Goal: Transaction & Acquisition: Book appointment/travel/reservation

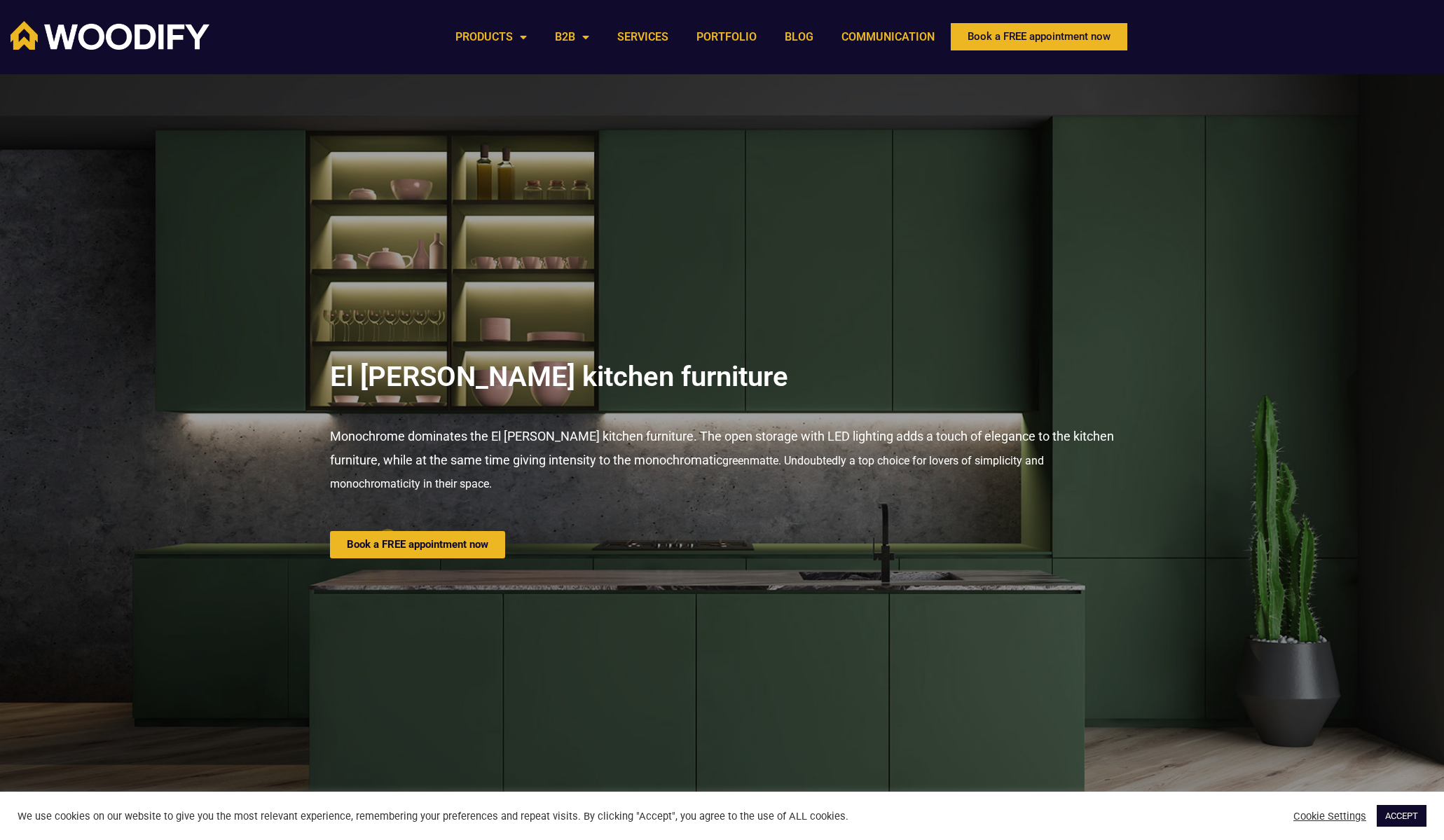
scroll to position [5, 0]
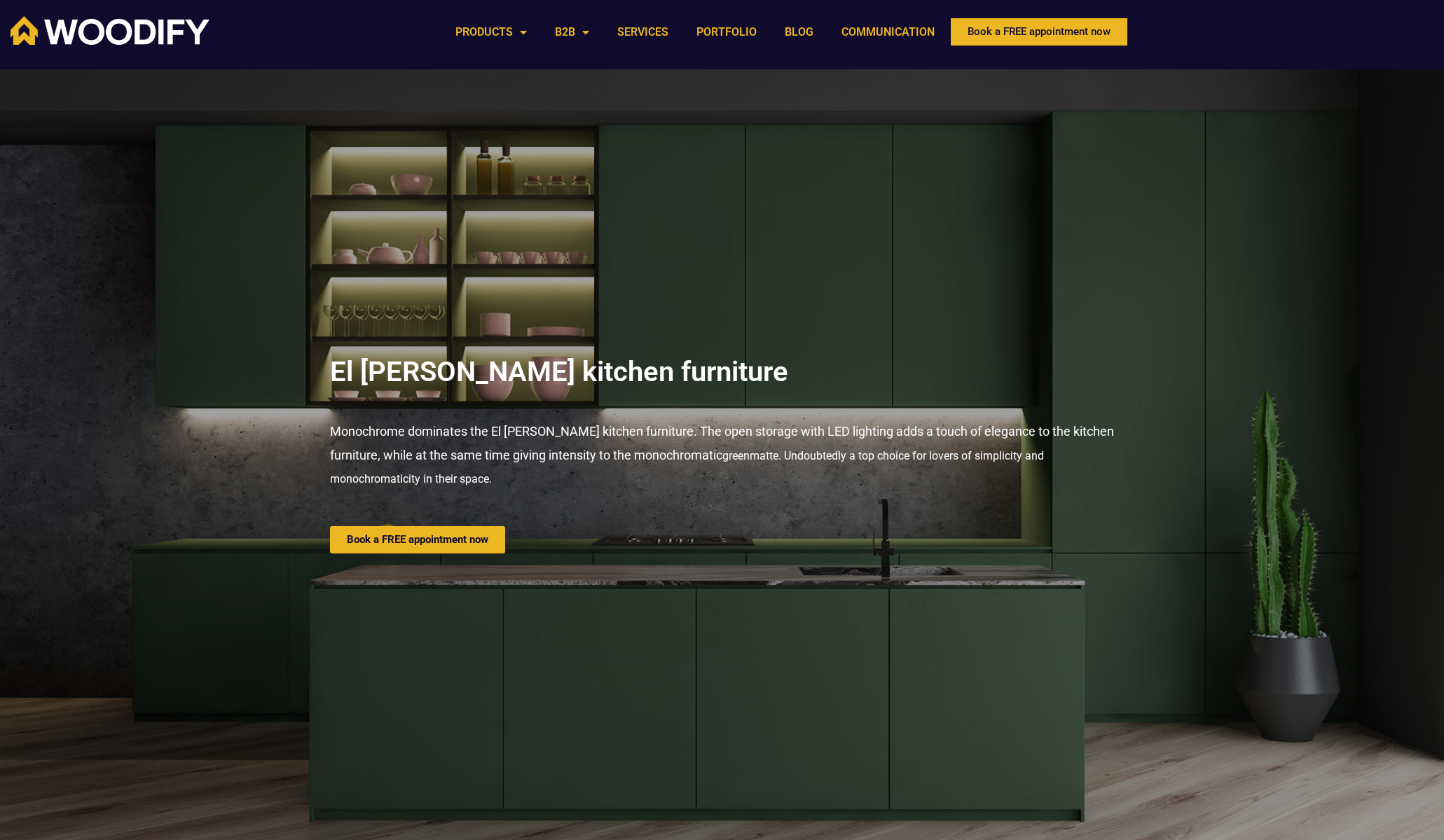
click at [1124, 84] on div at bounding box center [722, 455] width 1444 height 772
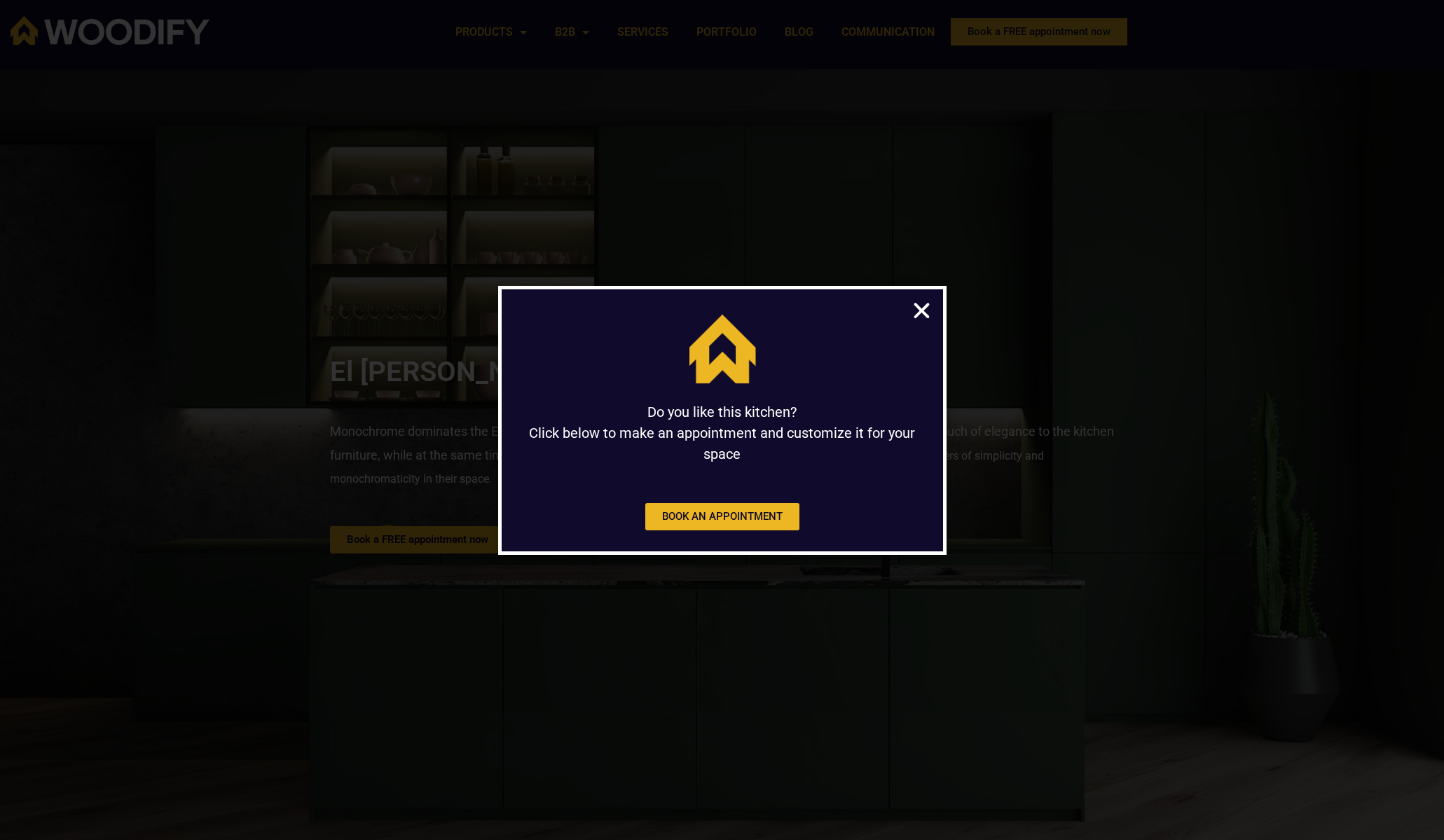
click at [914, 305] on icon "Close" at bounding box center [922, 311] width 22 height 21
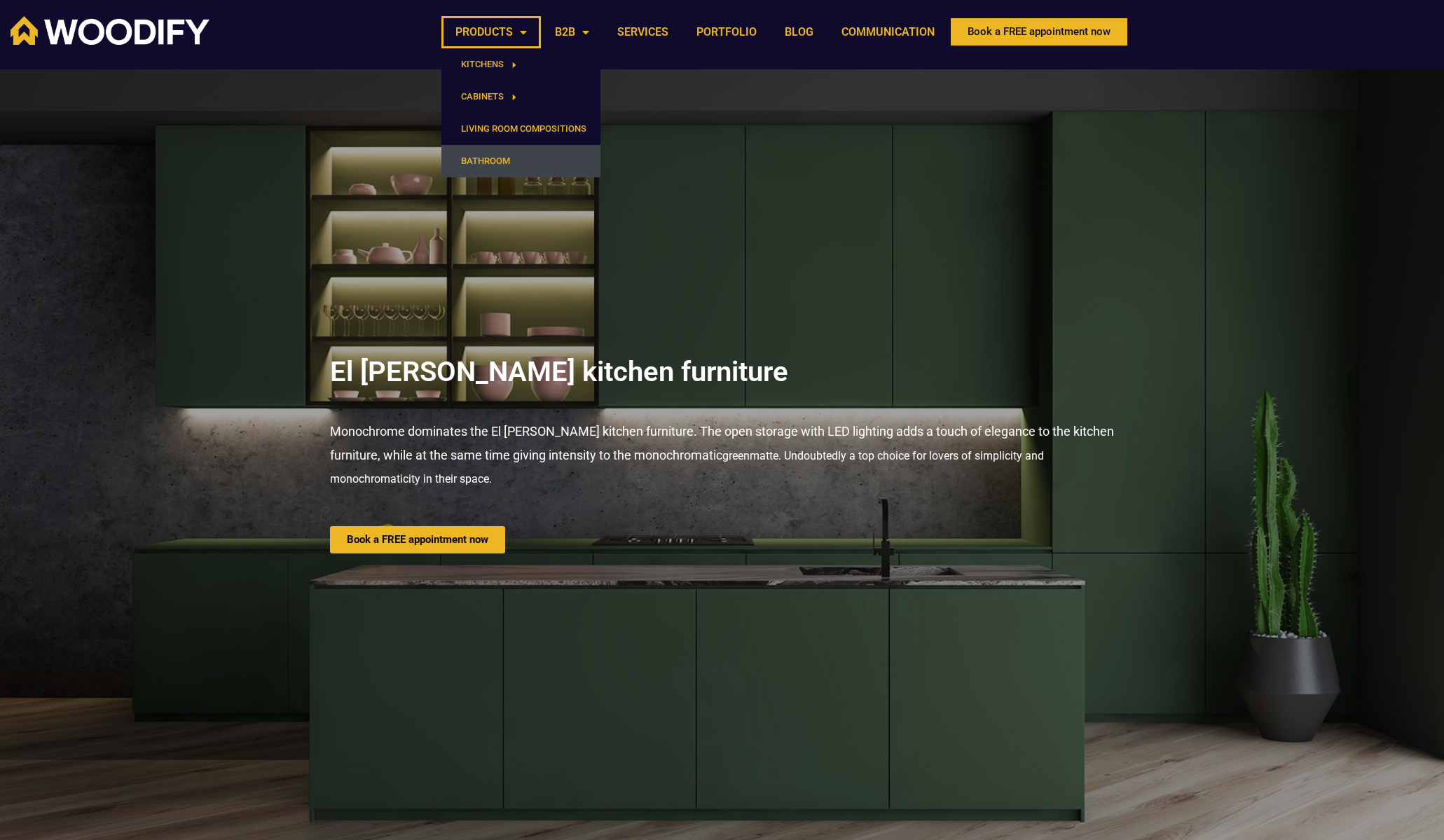
click at [489, 160] on font "BATHROOM" at bounding box center [486, 160] width 49 height 10
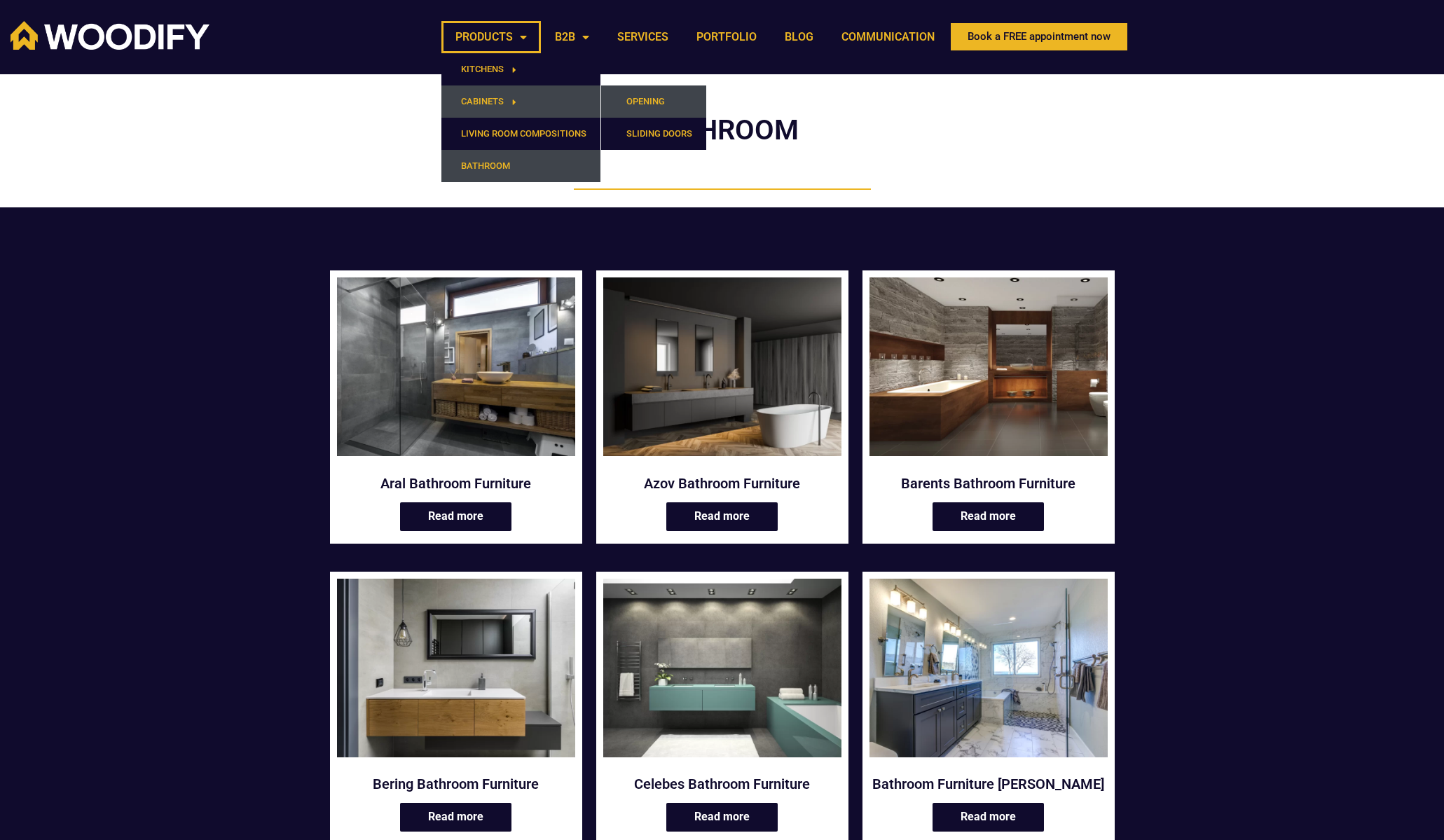
click at [644, 96] on font "OPENING" at bounding box center [645, 101] width 38 height 10
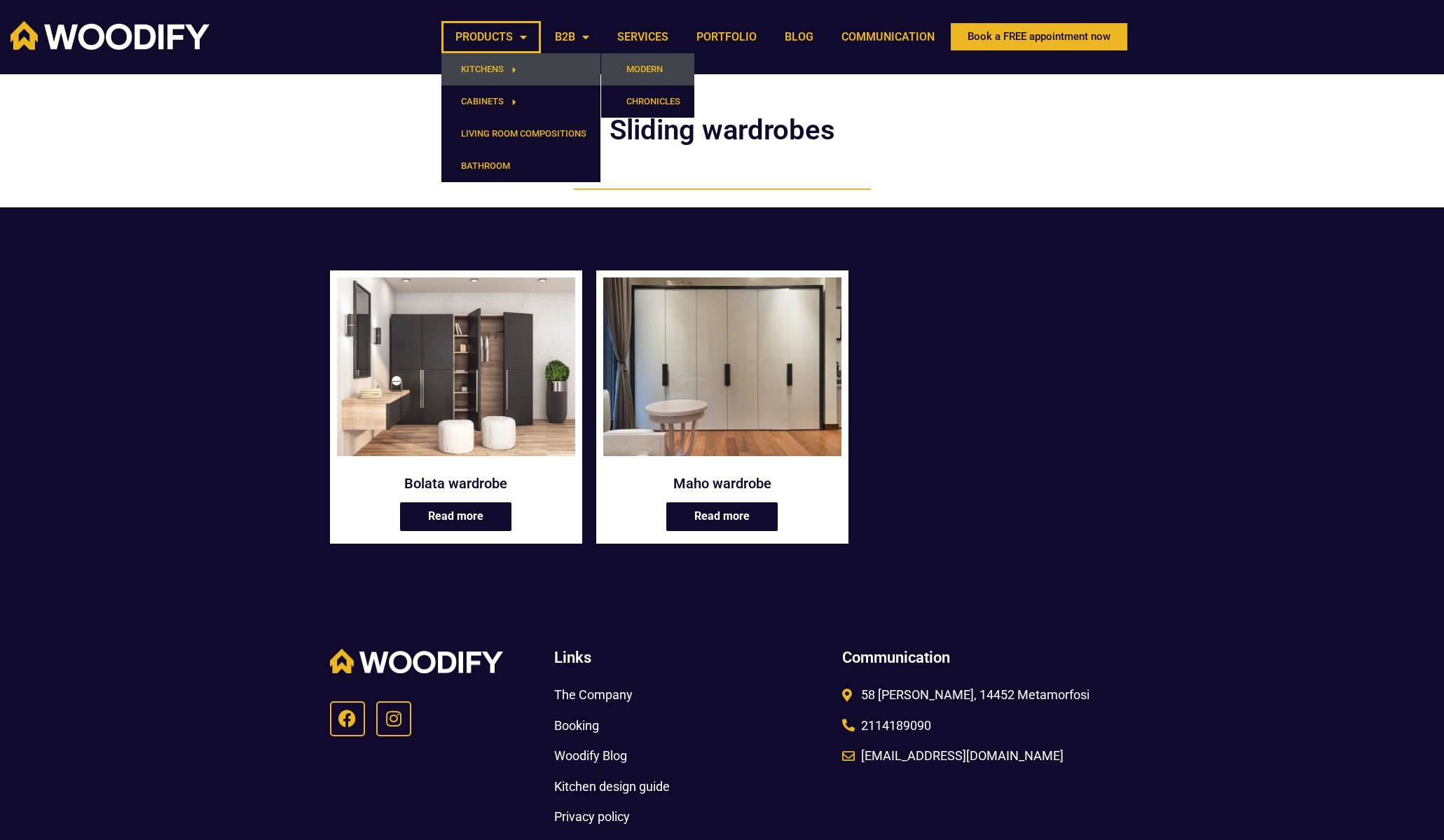
click at [661, 66] on font "MODERN" at bounding box center [644, 68] width 37 height 10
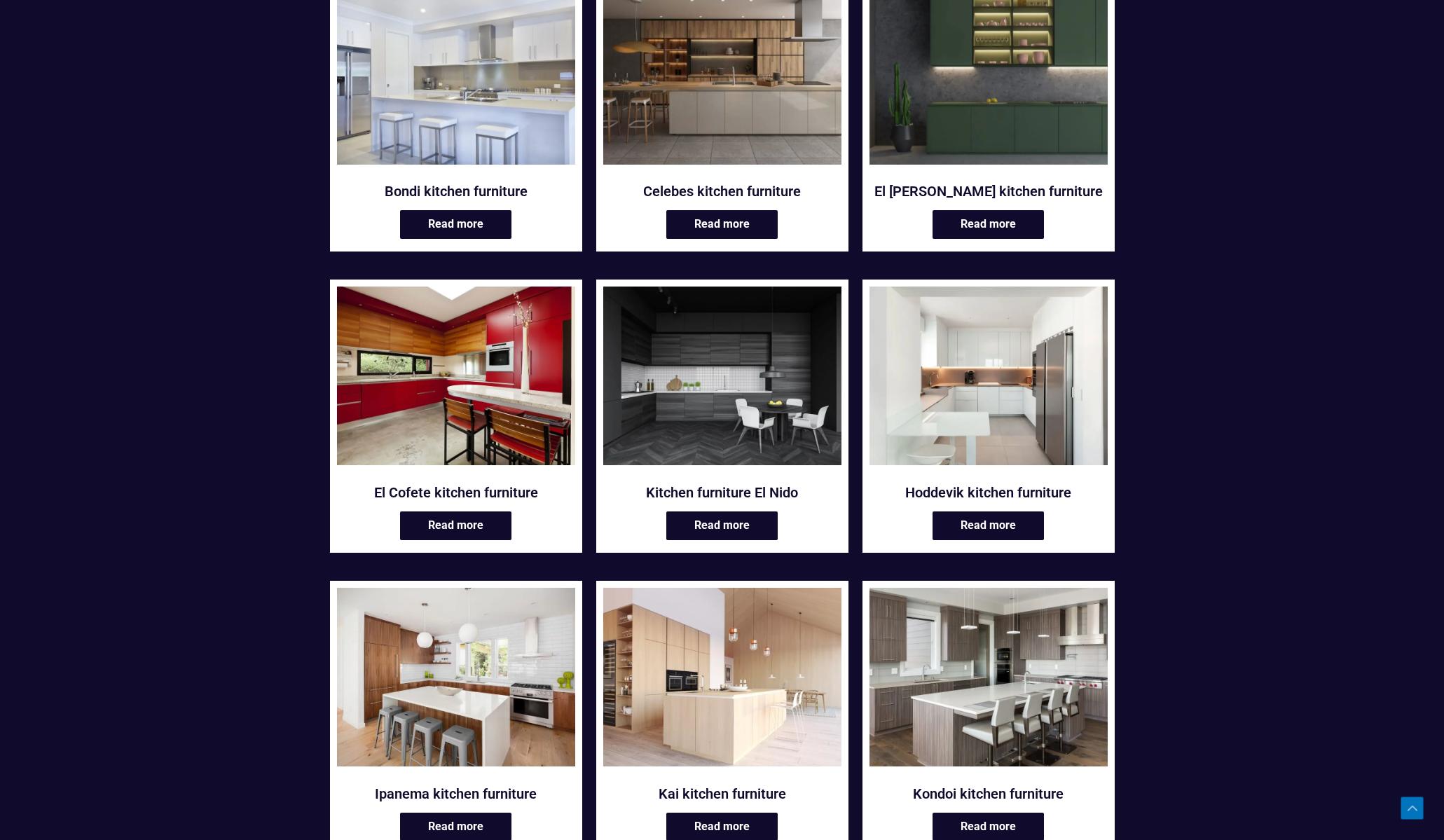
scroll to position [595, 0]
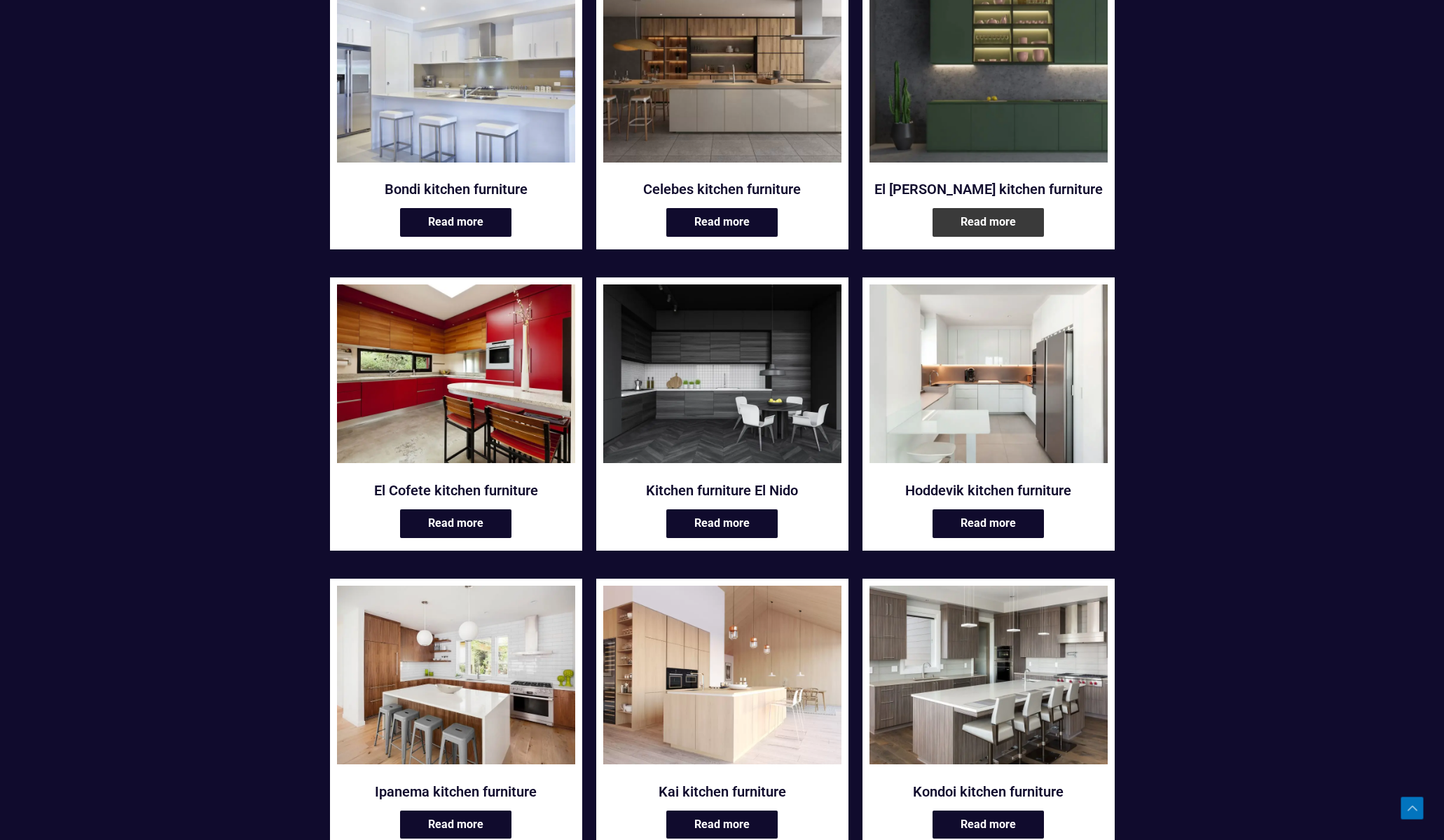
click at [978, 218] on font "Read more" at bounding box center [988, 221] width 55 height 14
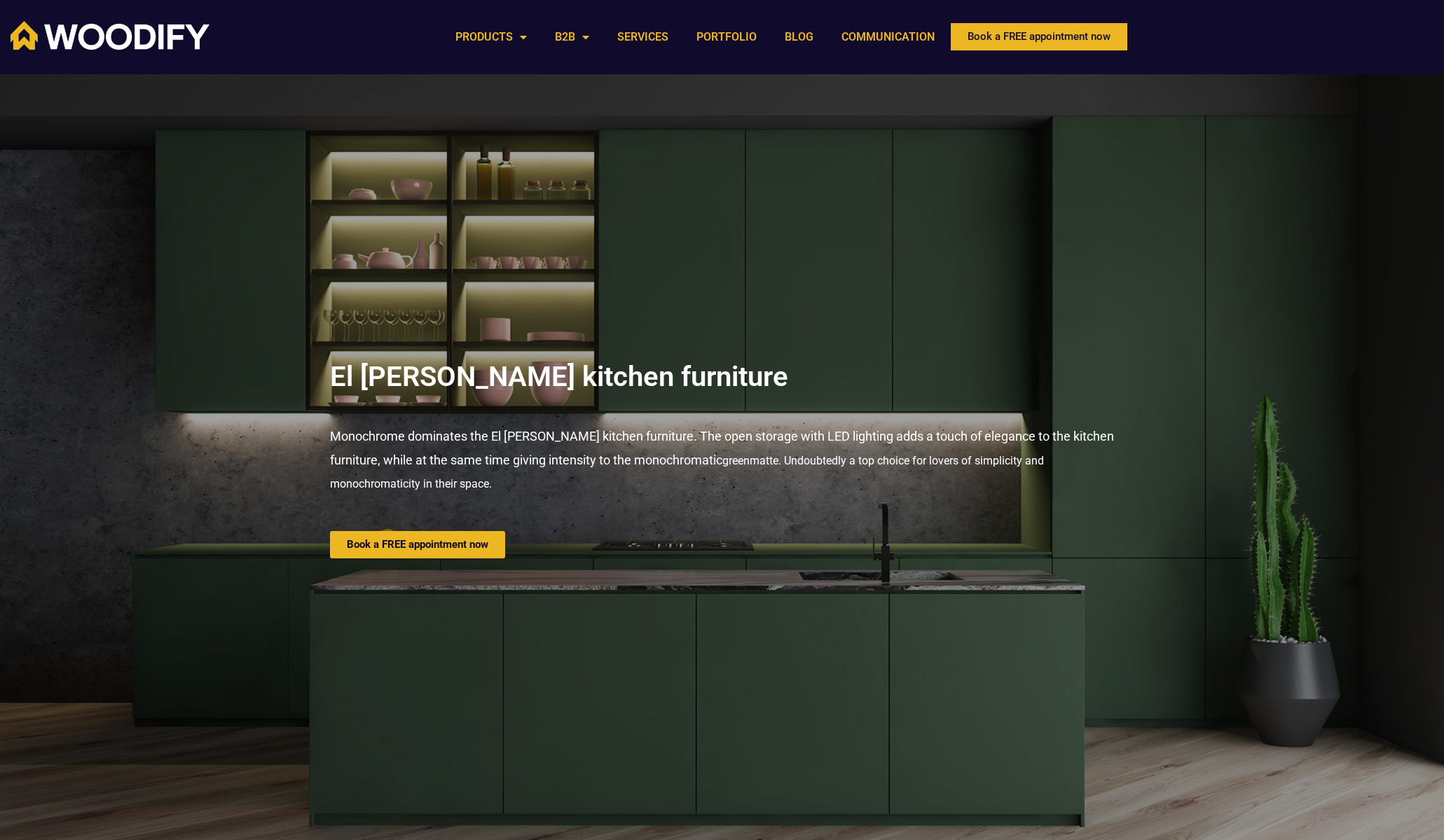
click at [112, 35] on img at bounding box center [110, 35] width 199 height 29
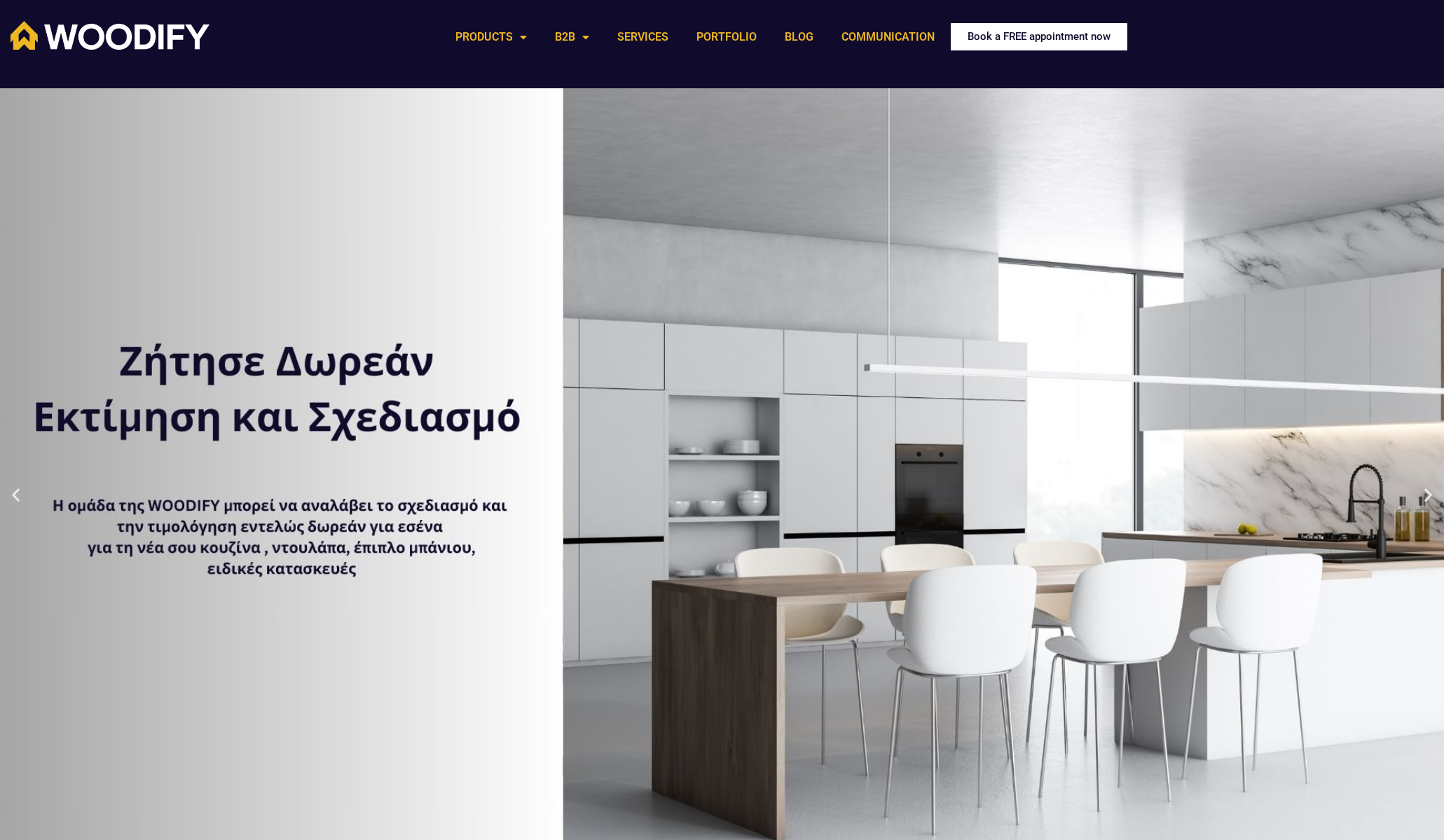
click at [1027, 30] on font "Book a FREE appointment now" at bounding box center [1039, 37] width 143 height 13
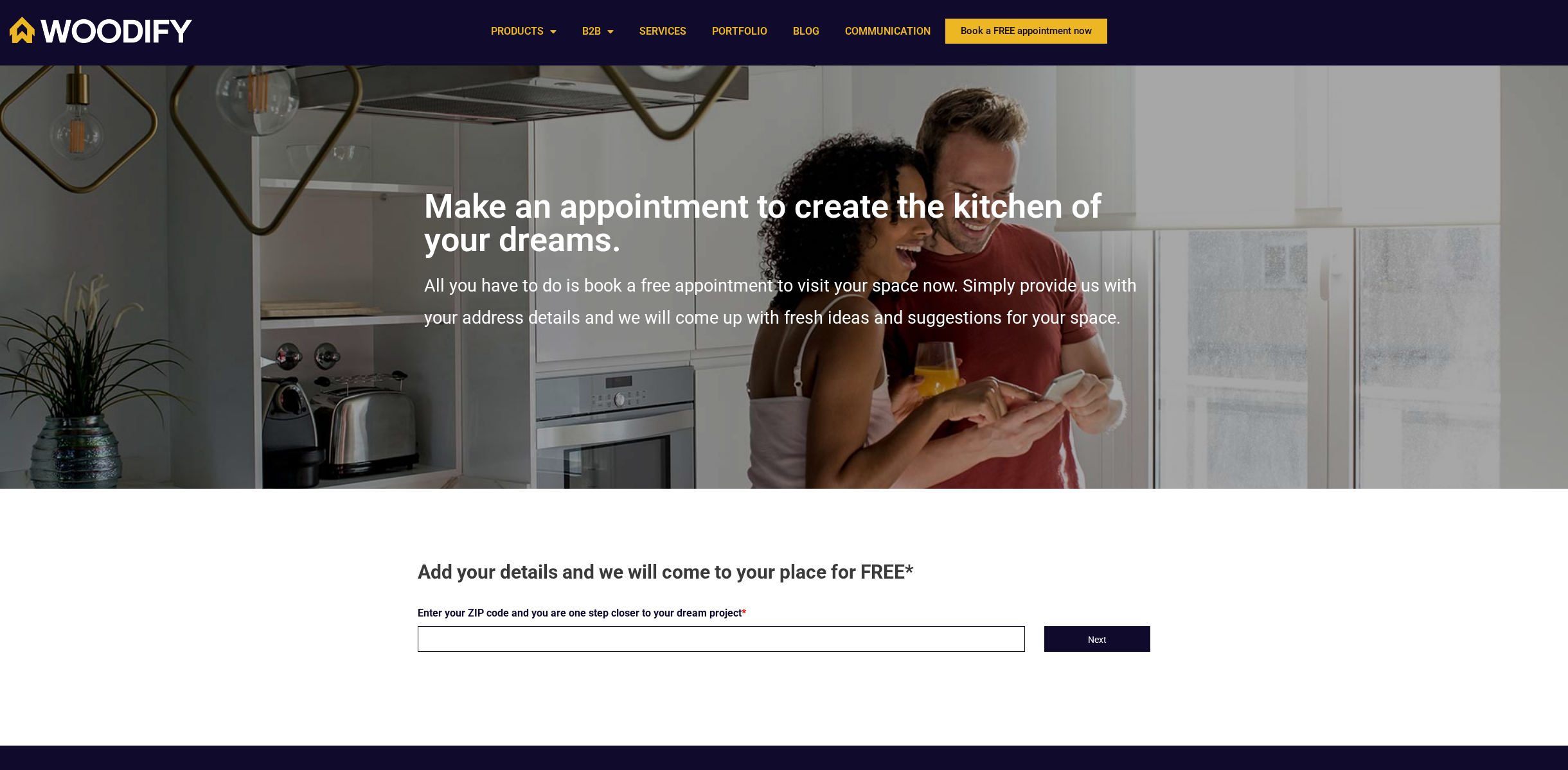
click at [558, 638] on input "text" at bounding box center [721, 639] width 607 height 26
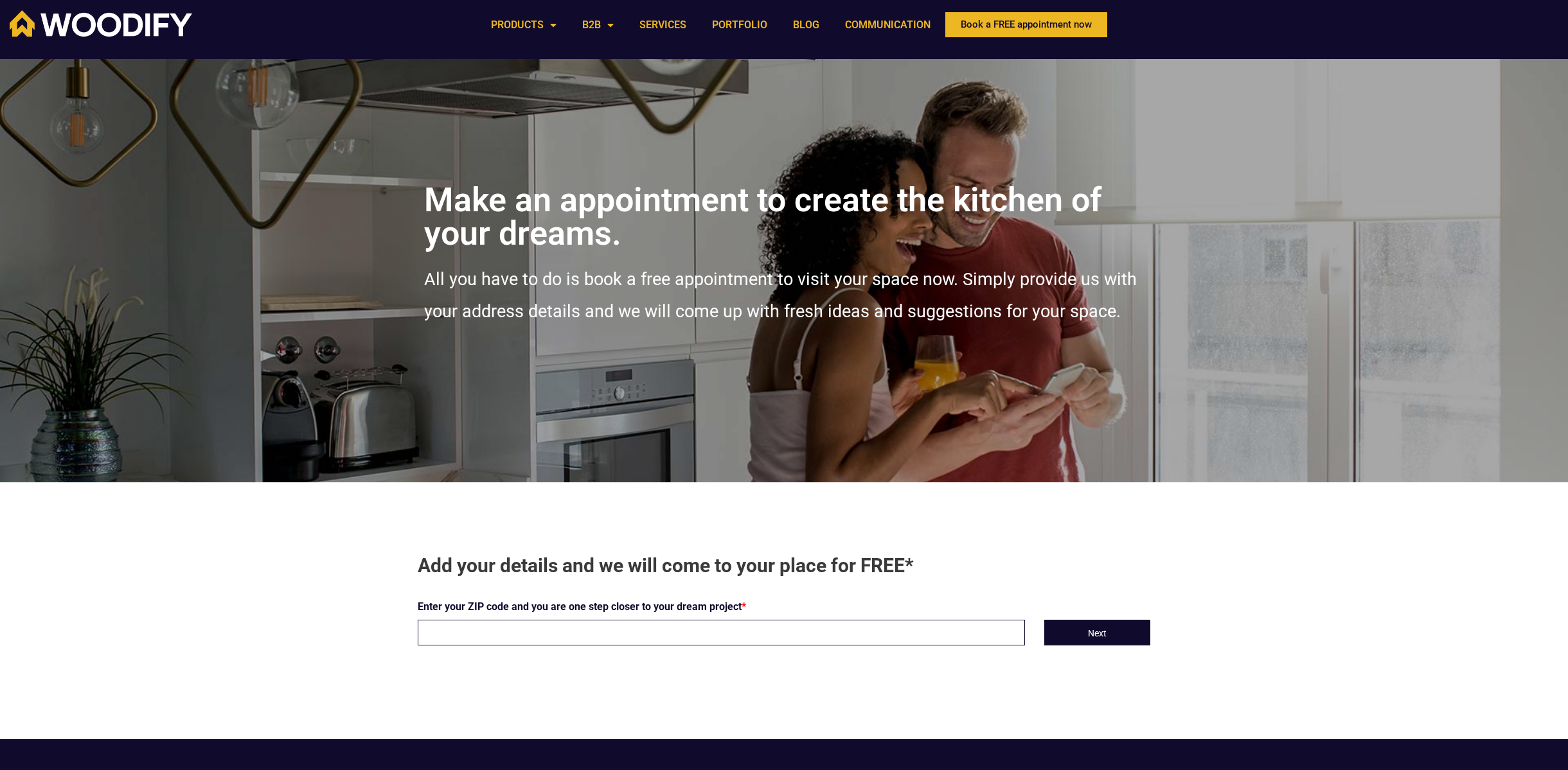
scroll to position [10, 0]
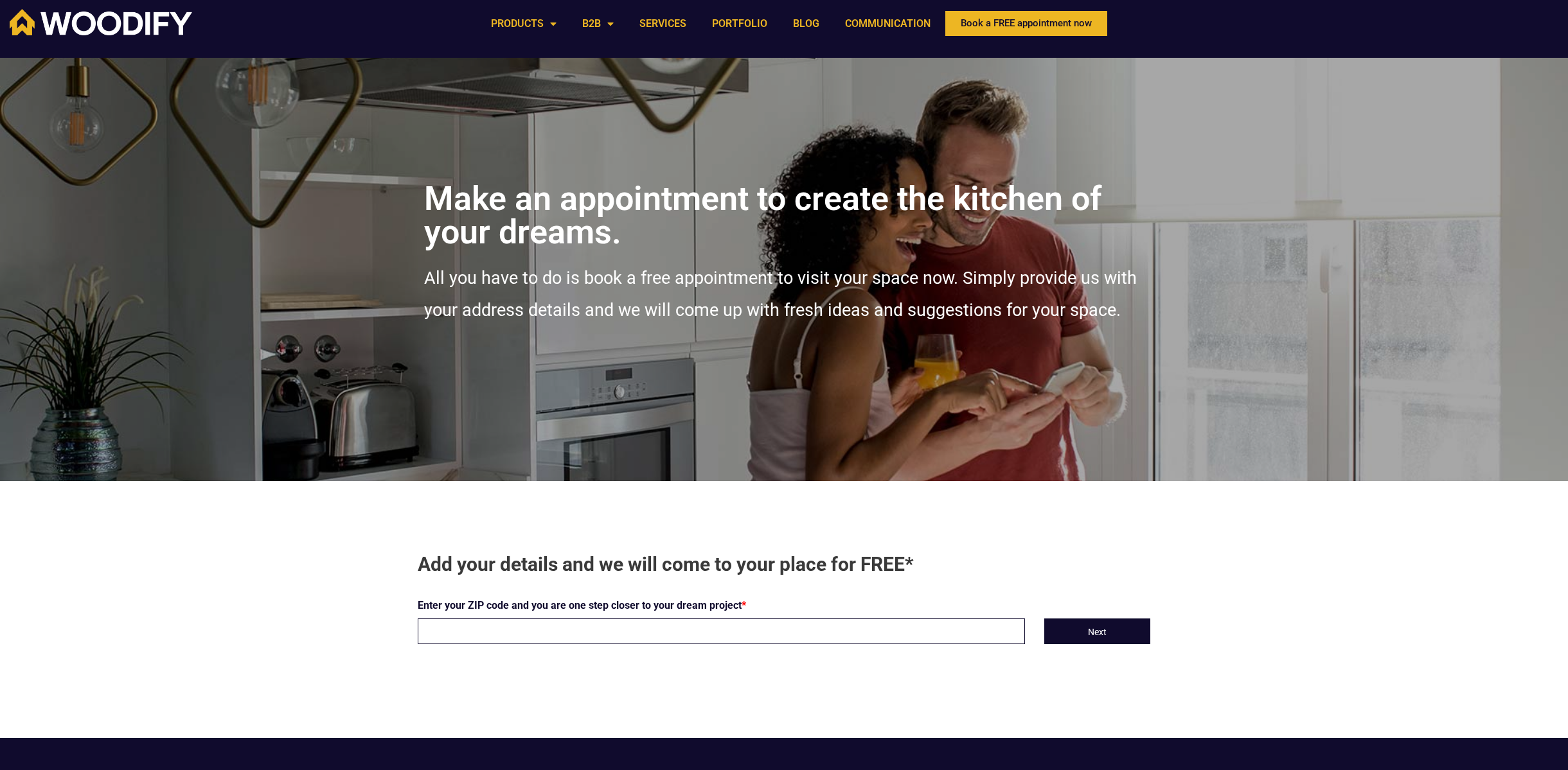
click at [558, 631] on input "text" at bounding box center [721, 631] width 607 height 26
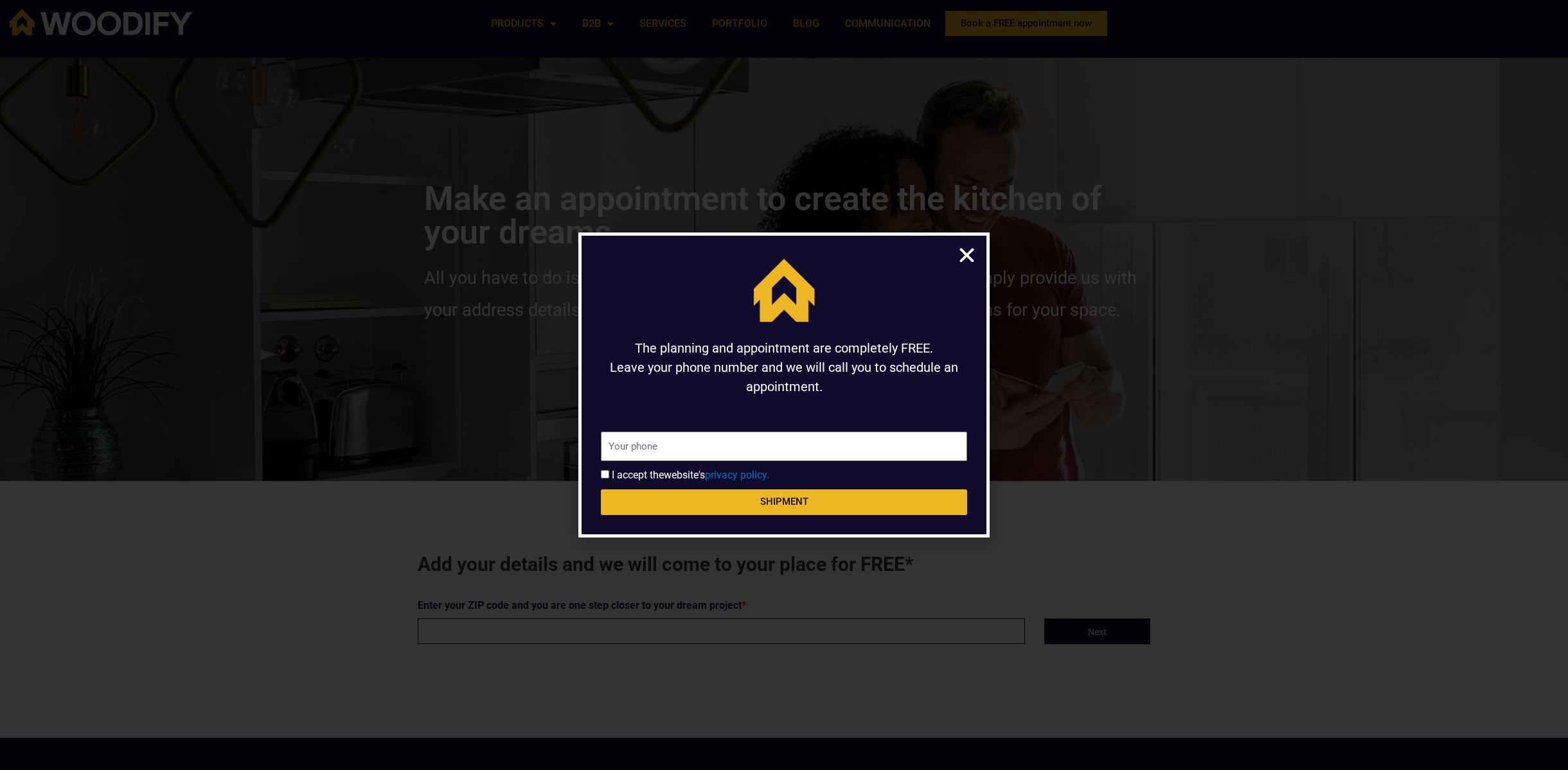
click at [971, 260] on icon "Close" at bounding box center [966, 255] width 20 height 20
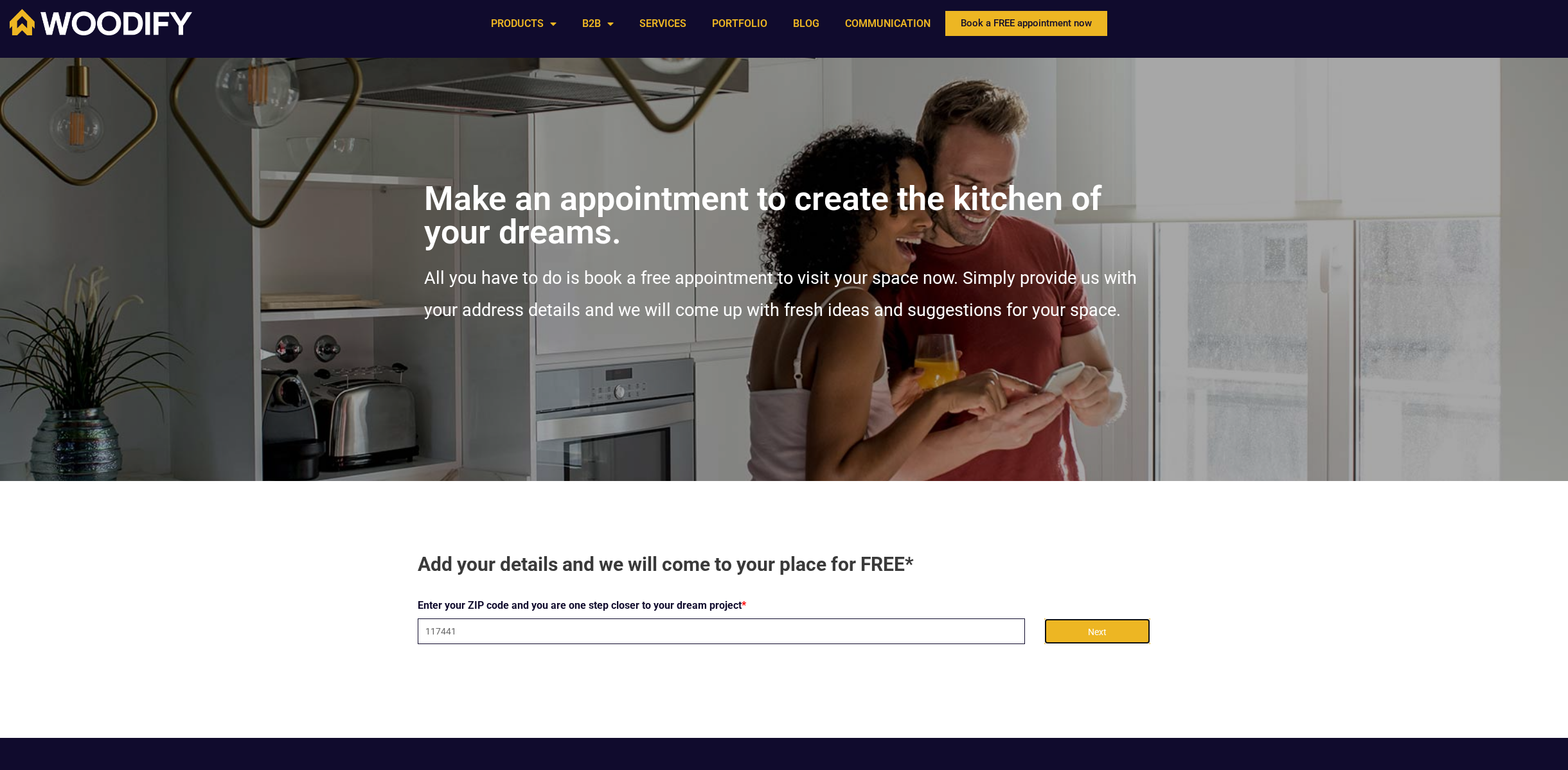
click at [1124, 632] on button "Next" at bounding box center [1097, 631] width 106 height 26
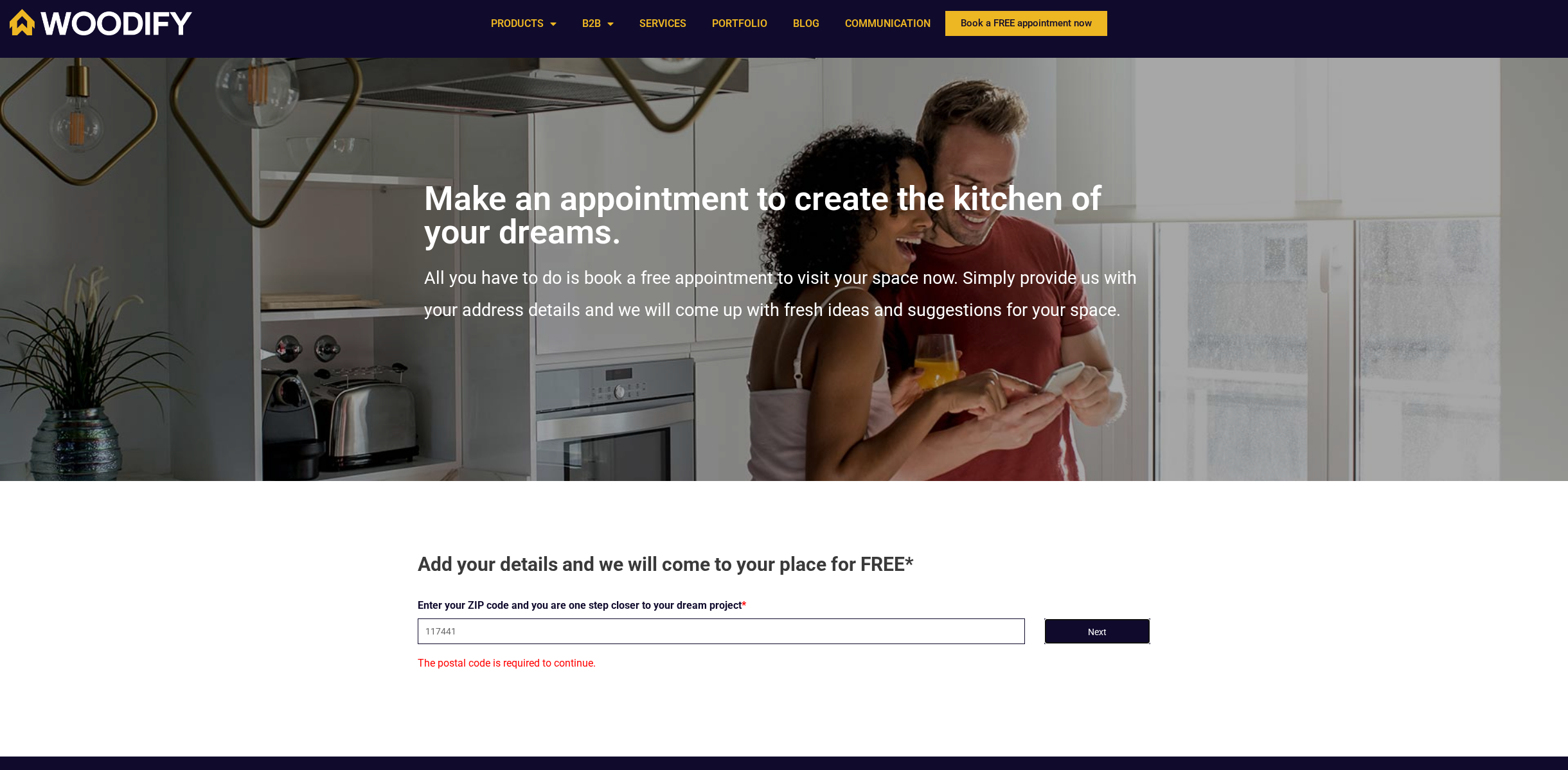
scroll to position [13, 0]
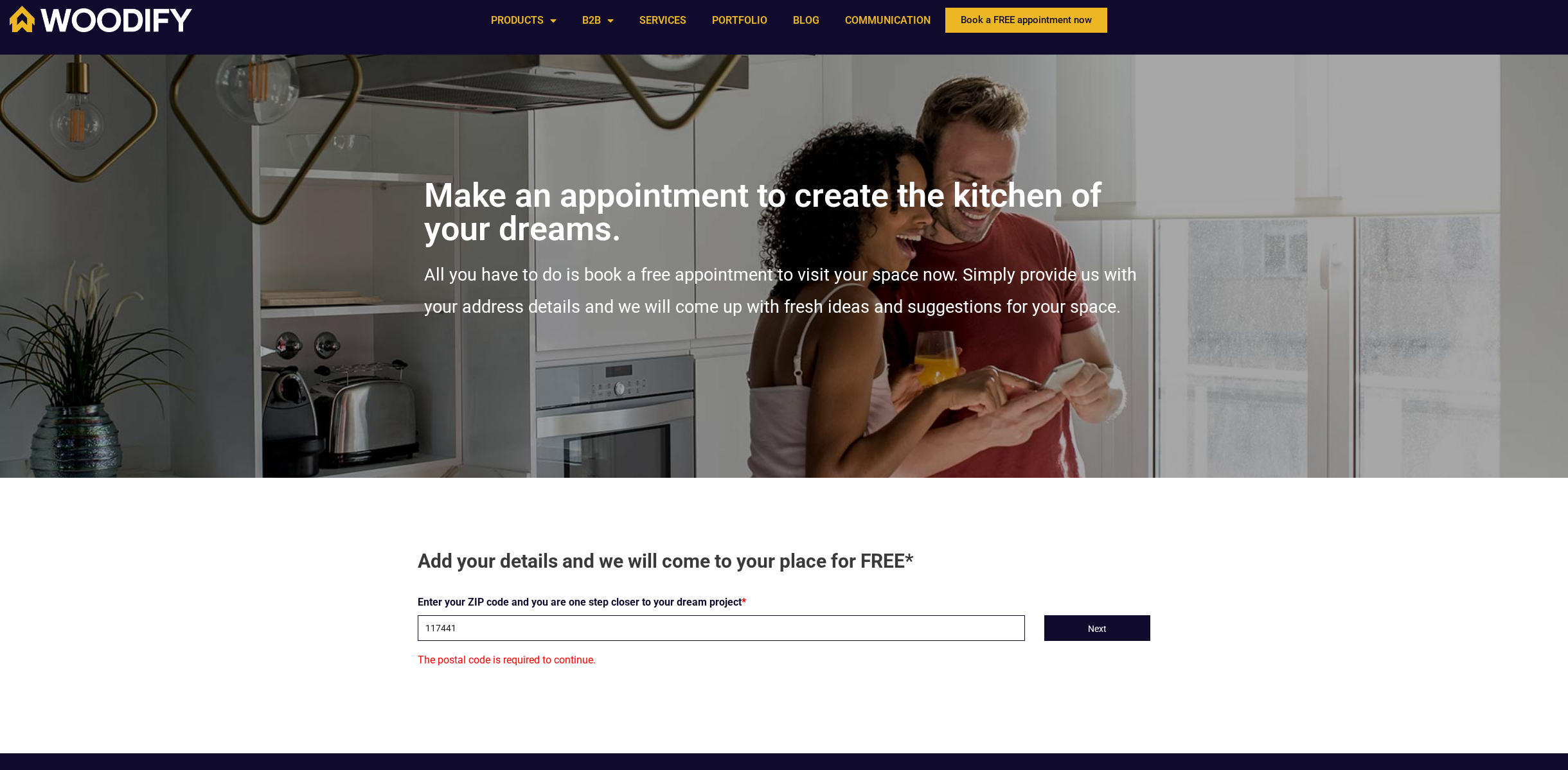
drag, startPoint x: 450, startPoint y: 631, endPoint x: 444, endPoint y: 643, distance: 13.4
click at [449, 634] on input "117441" at bounding box center [721, 628] width 607 height 26
click at [1077, 611] on form "Enter your ZIP code and you are one step closer to your dream project * 11741 N…" at bounding box center [784, 617] width 733 height 48
click at [1101, 632] on font "Next" at bounding box center [1097, 628] width 19 height 10
drag, startPoint x: 441, startPoint y: 628, endPoint x: 447, endPoint y: 649, distance: 21.8
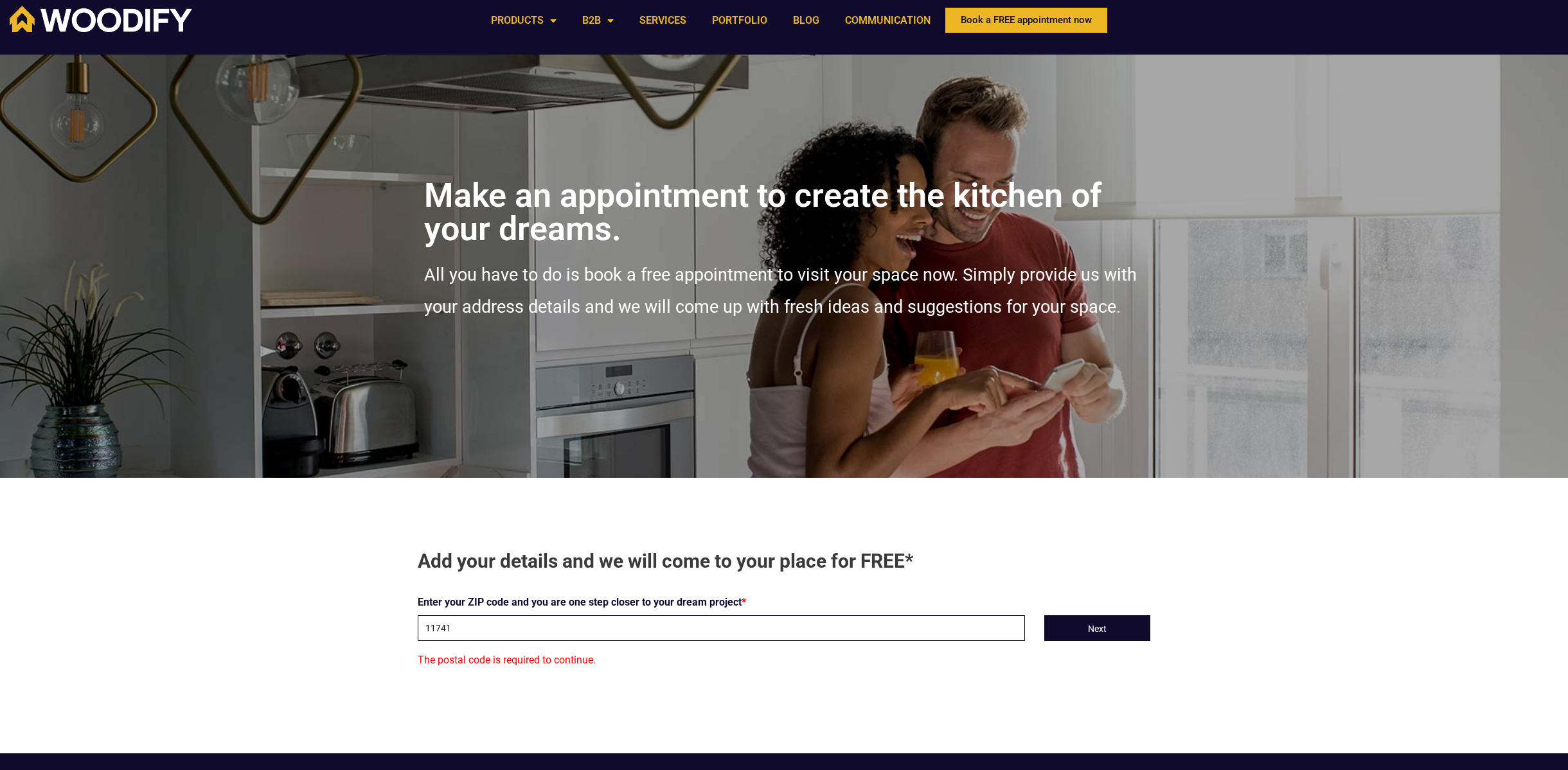
click at [441, 628] on input "11741" at bounding box center [721, 628] width 607 height 26
type input "117 41"
click at [1093, 619] on button "Next" at bounding box center [1097, 628] width 106 height 26
click at [83, 14] on img at bounding box center [101, 19] width 183 height 26
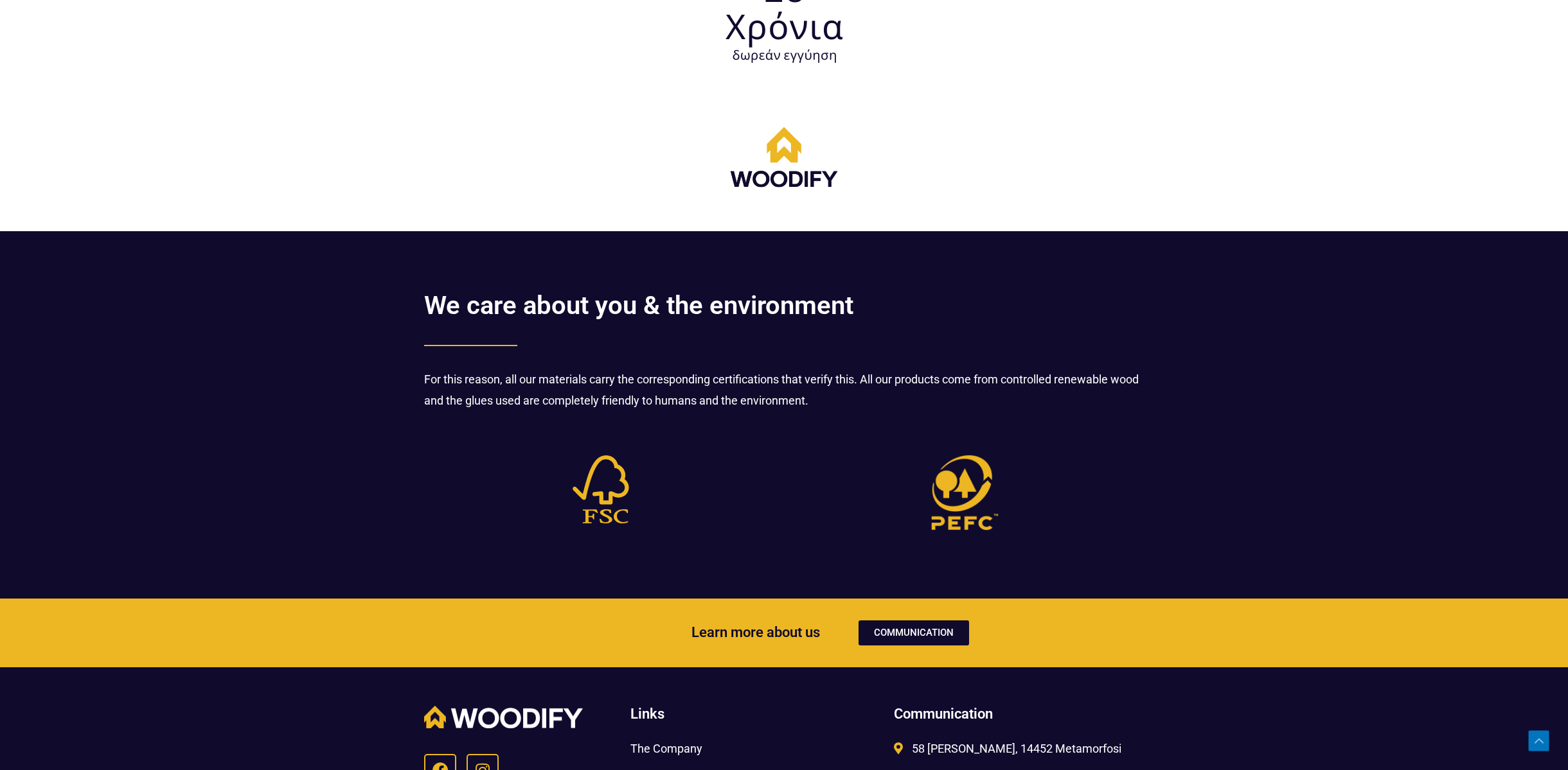
scroll to position [4064, 0]
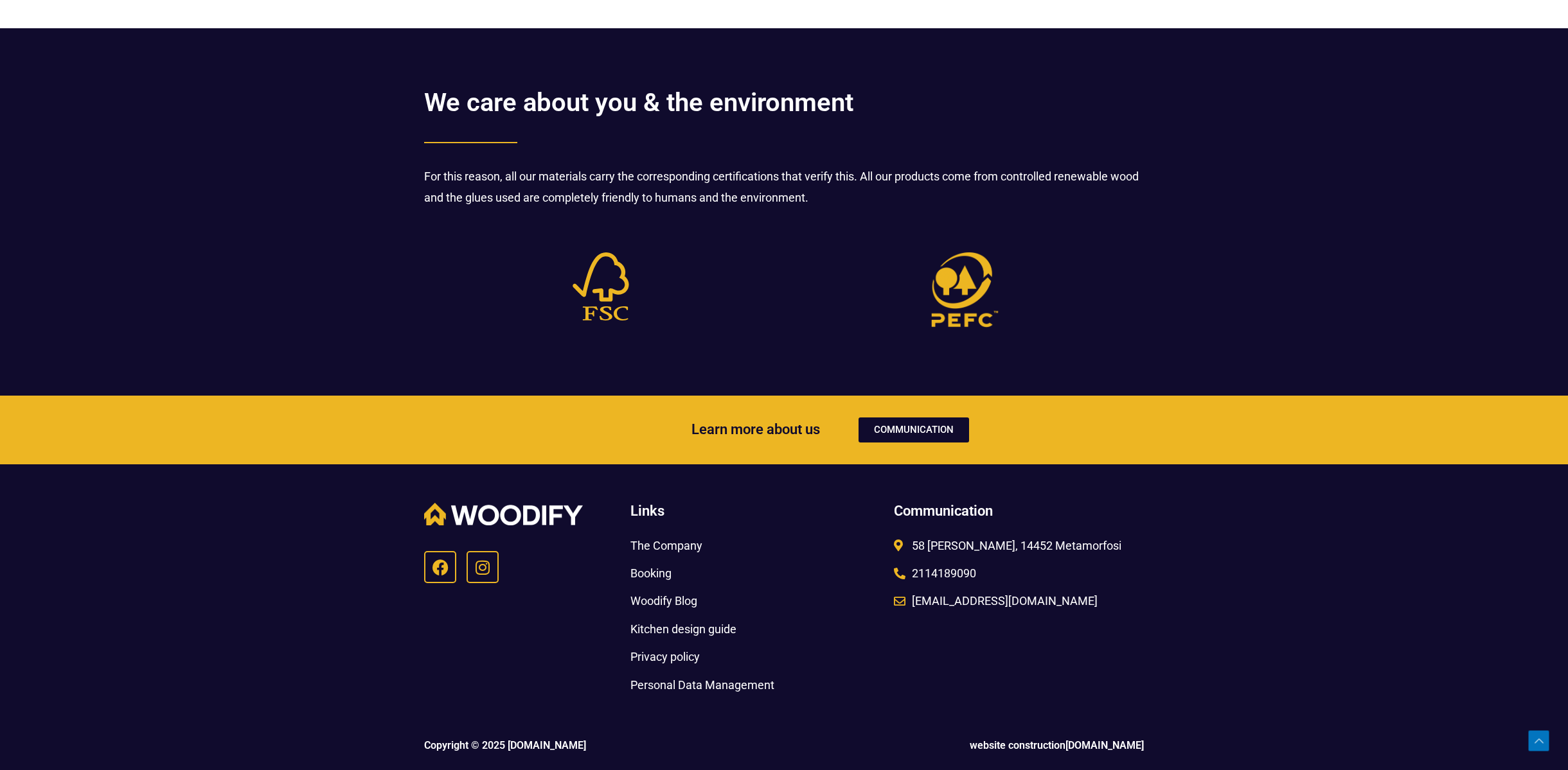
click at [1006, 545] on font "58 [PERSON_NAME], 14452 Metamorfosi" at bounding box center [1016, 545] width 210 height 13
click at [719, 626] on font "Kitchen design guide" at bounding box center [683, 628] width 106 height 13
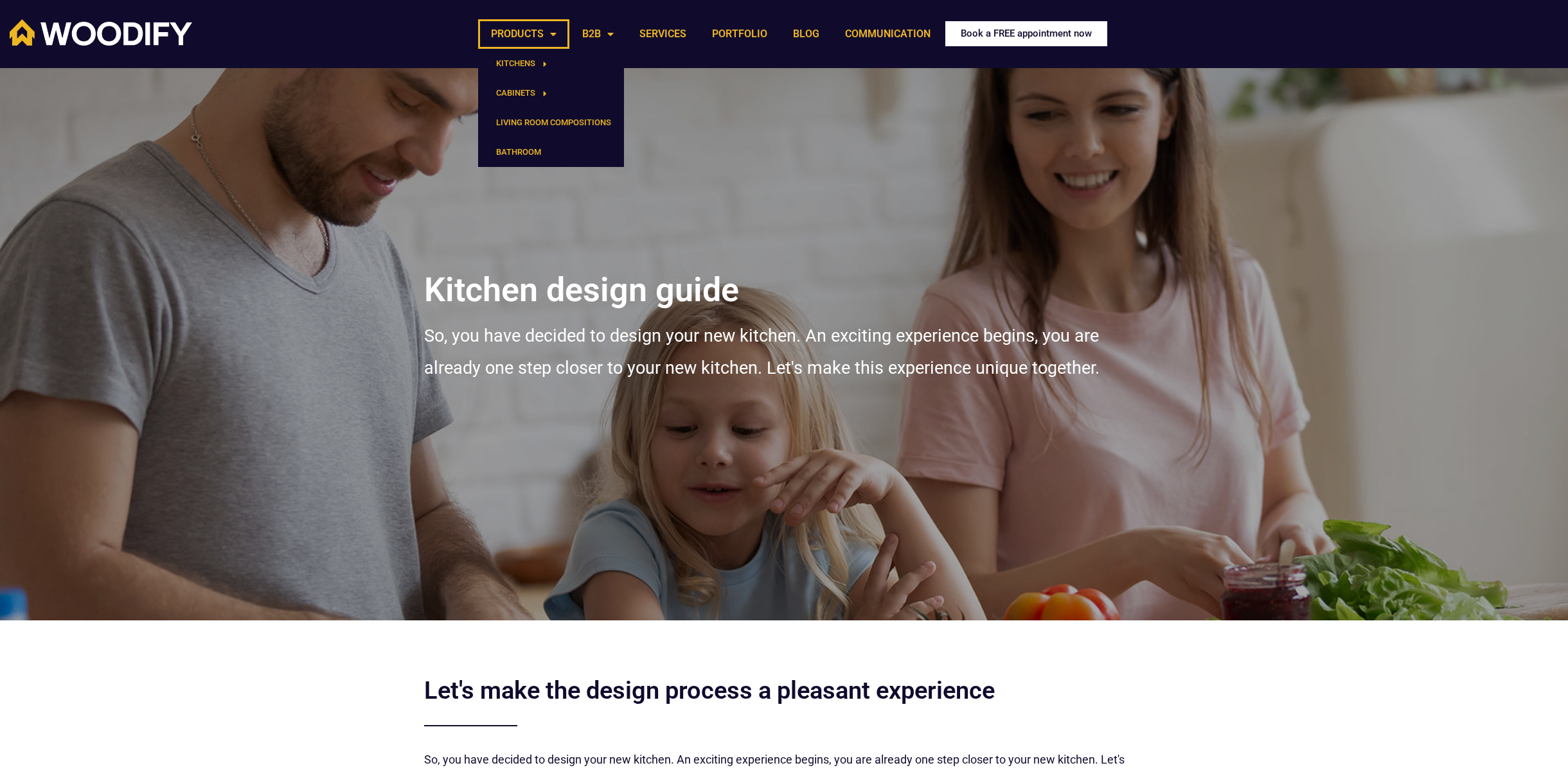
click at [1074, 34] on font "Book a FREE appointment now" at bounding box center [1025, 34] width 131 height 12
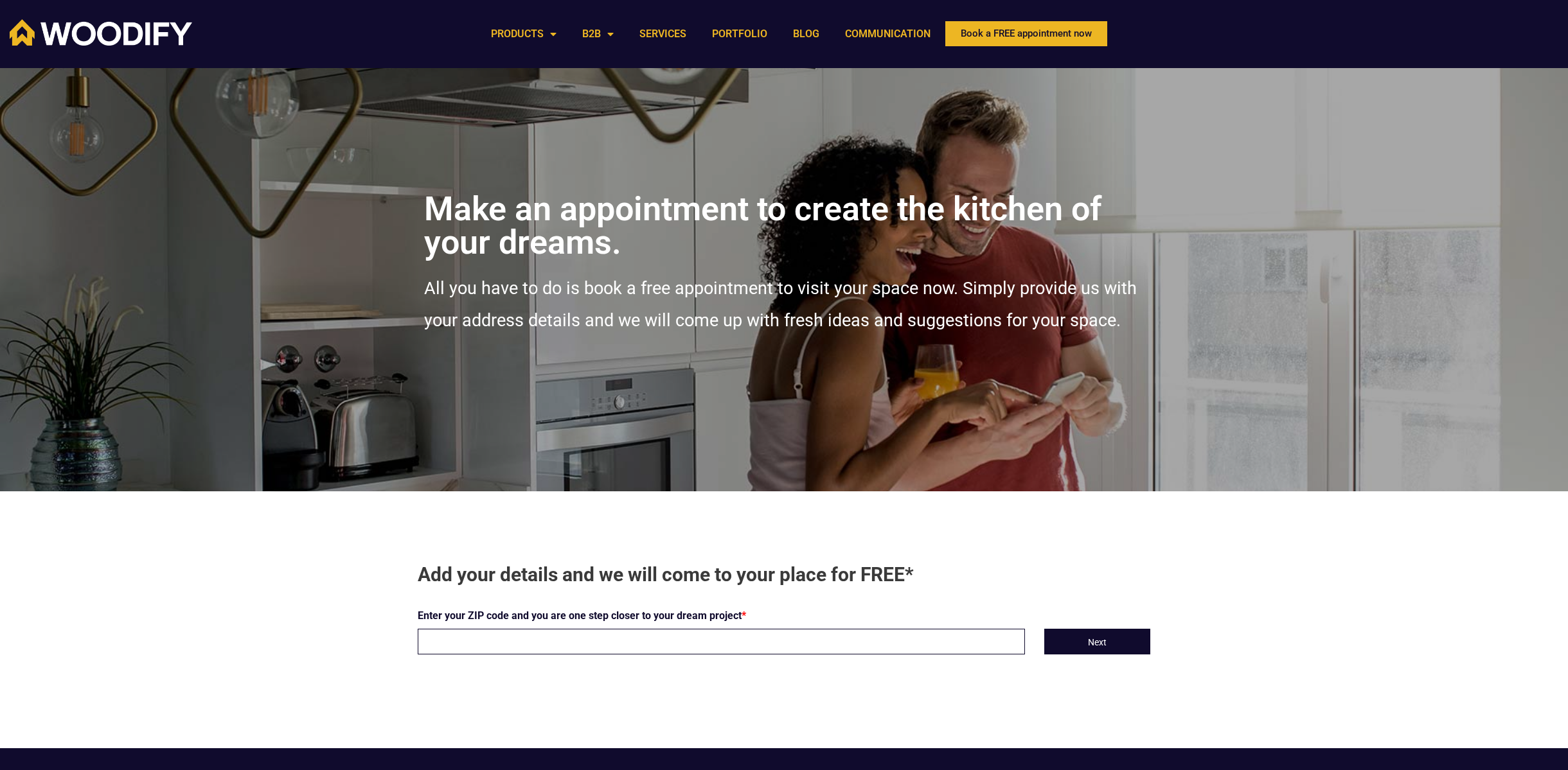
click at [537, 647] on input "text" at bounding box center [721, 641] width 607 height 26
type input "11741"
click at [1109, 644] on button "Next" at bounding box center [1097, 641] width 106 height 26
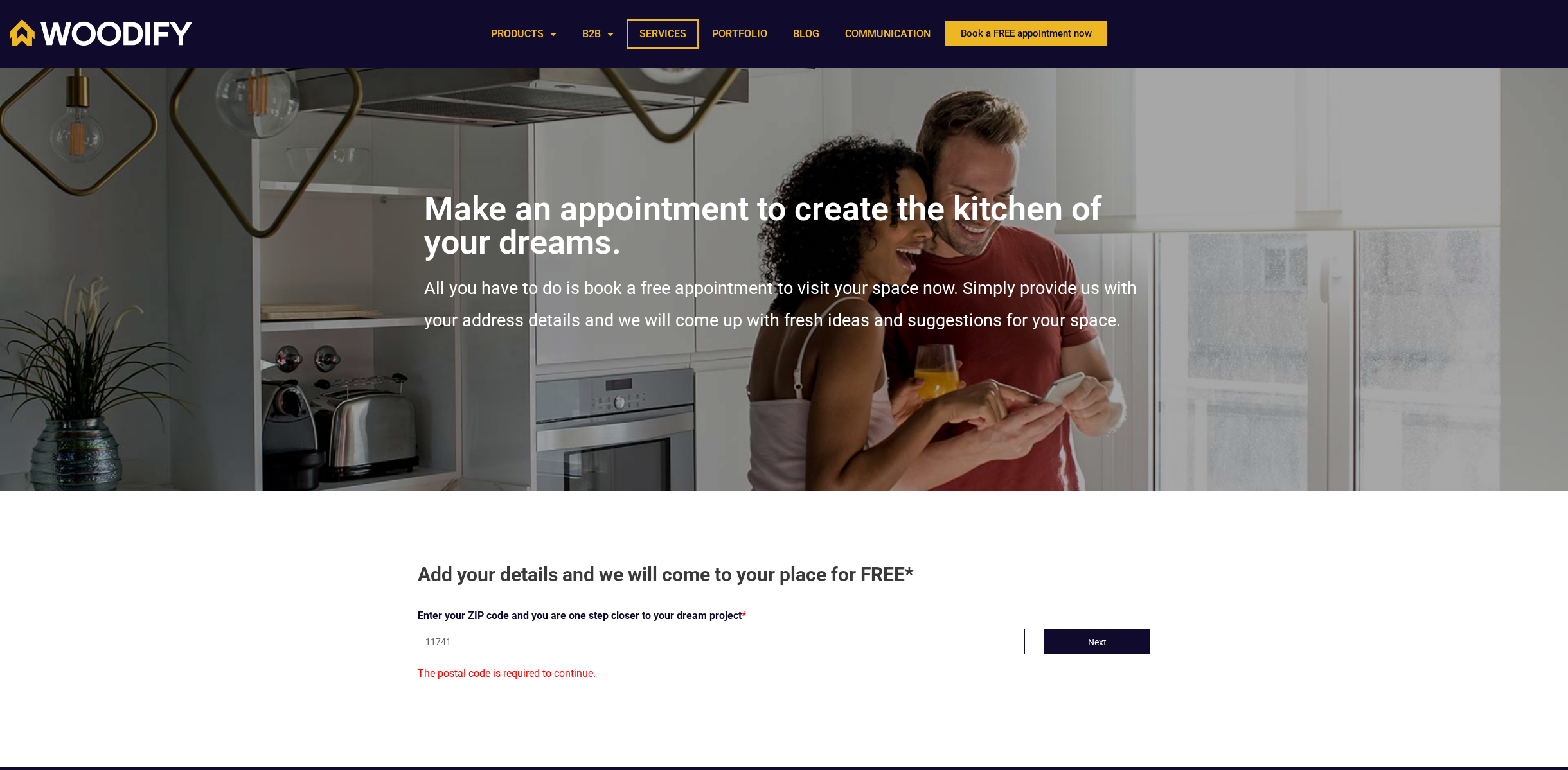
click at [676, 34] on link "SERVICES" at bounding box center [662, 34] width 72 height 29
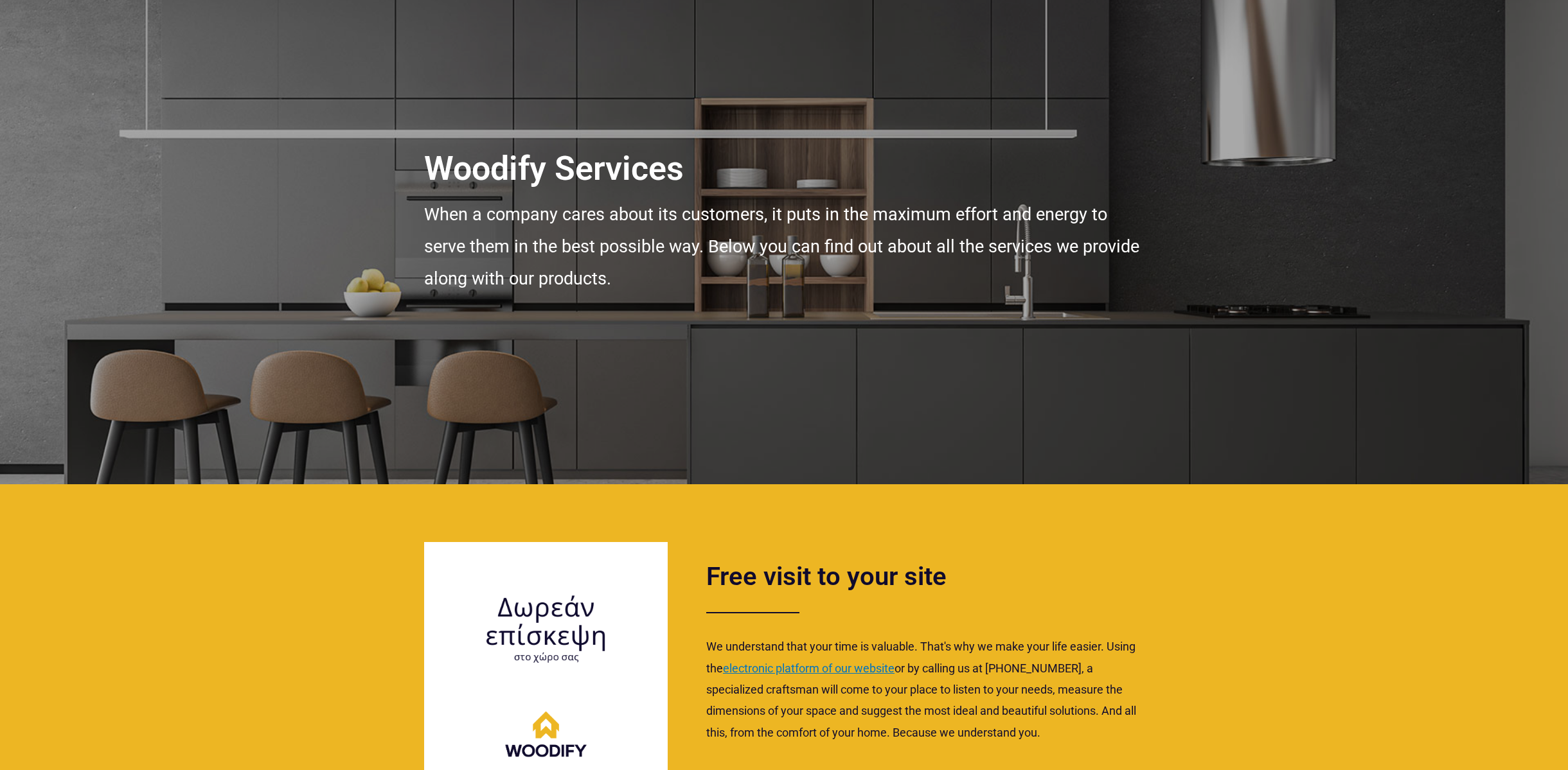
scroll to position [77, 0]
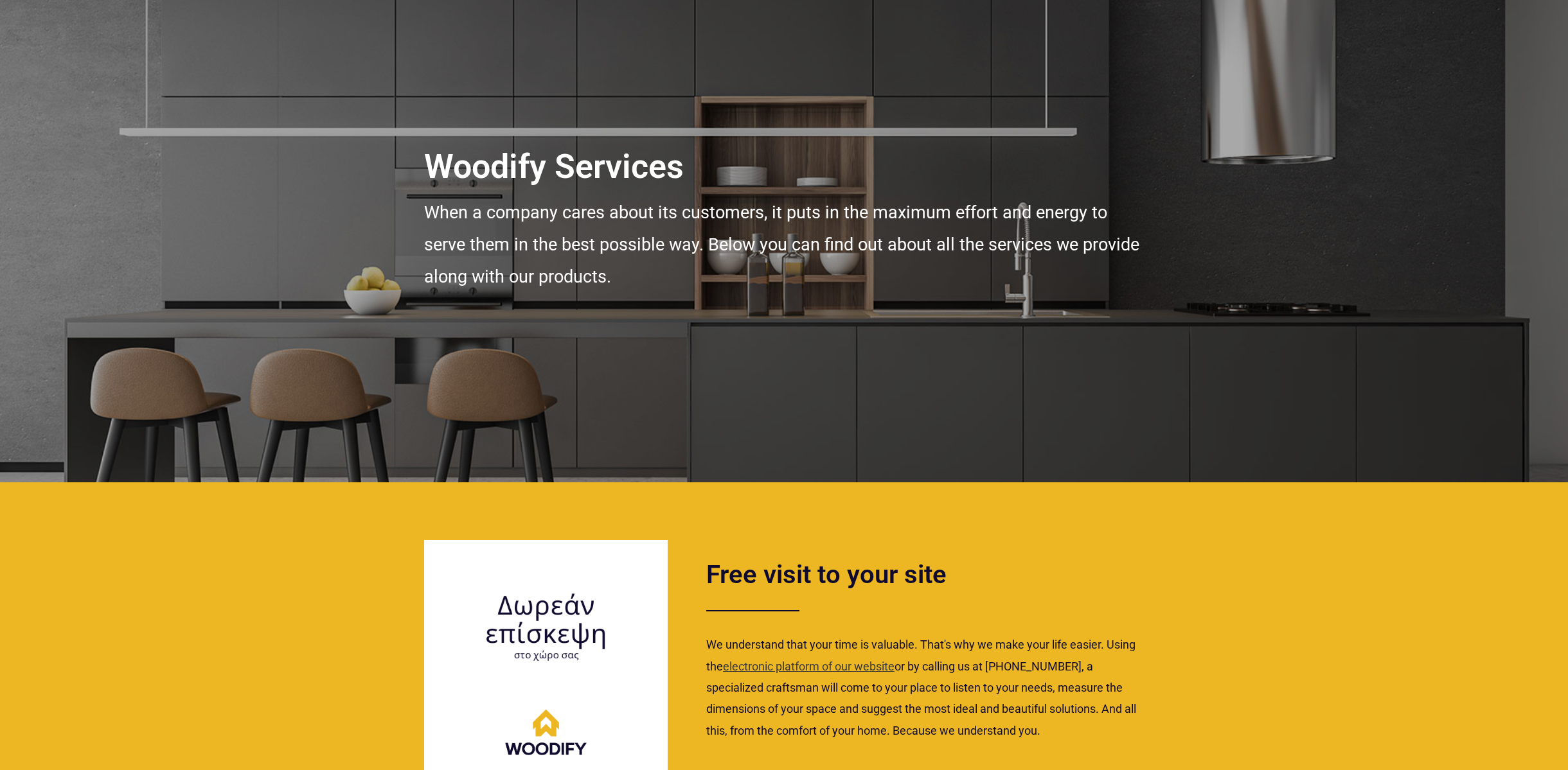
click at [848, 666] on font "electronic platform of our website" at bounding box center [808, 666] width 172 height 13
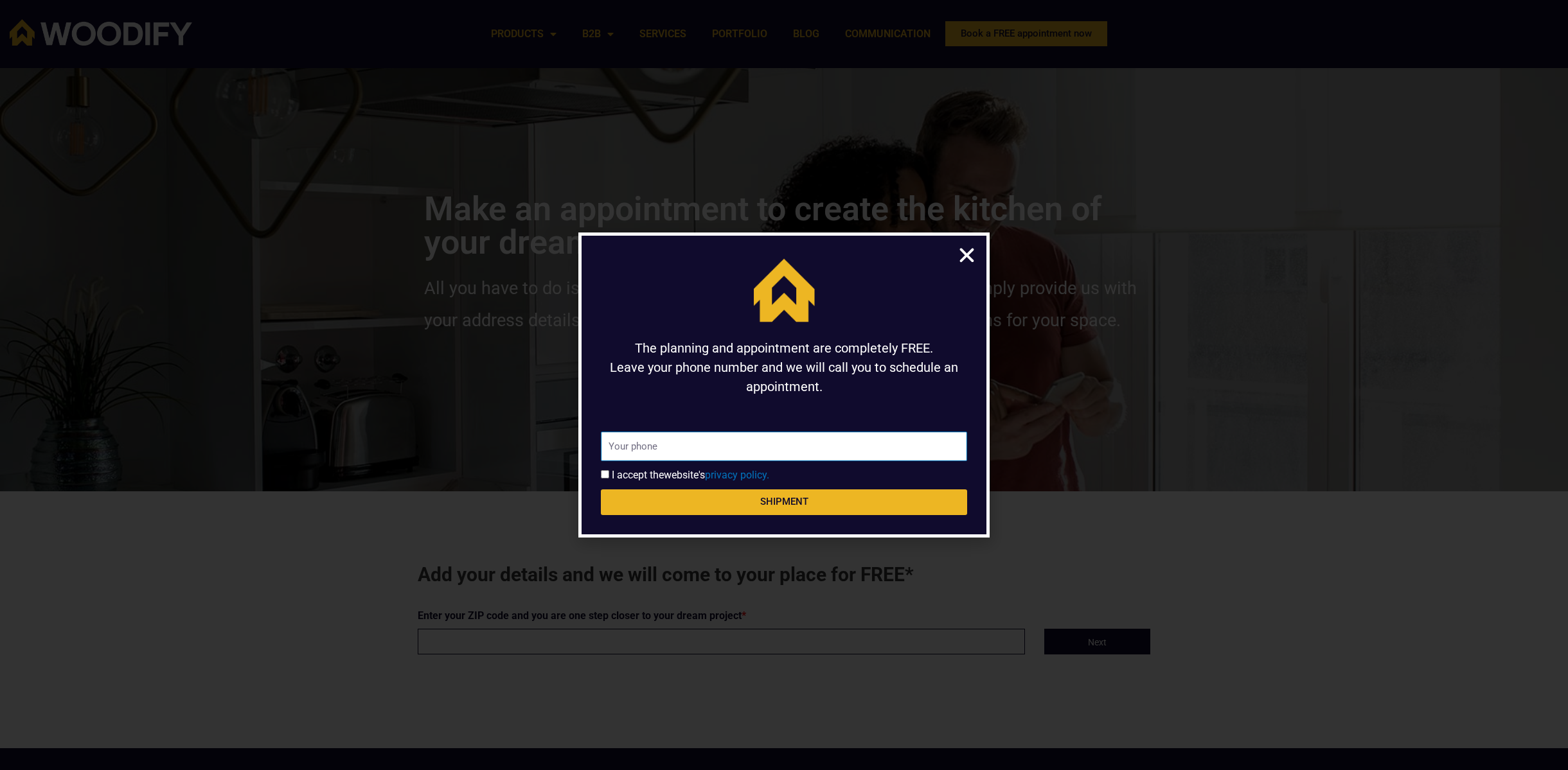
click at [676, 450] on input "Phone" at bounding box center [784, 446] width 366 height 29
type input "[PHONE_NUMBER]"
drag, startPoint x: 607, startPoint y: 477, endPoint x: 619, endPoint y: 485, distance: 14.4
click at [608, 477] on span "I accept the website's privacy policy." at bounding box center [685, 474] width 168 height 15
click at [601, 477] on input "Accept terms of use" at bounding box center [605, 474] width 8 height 8
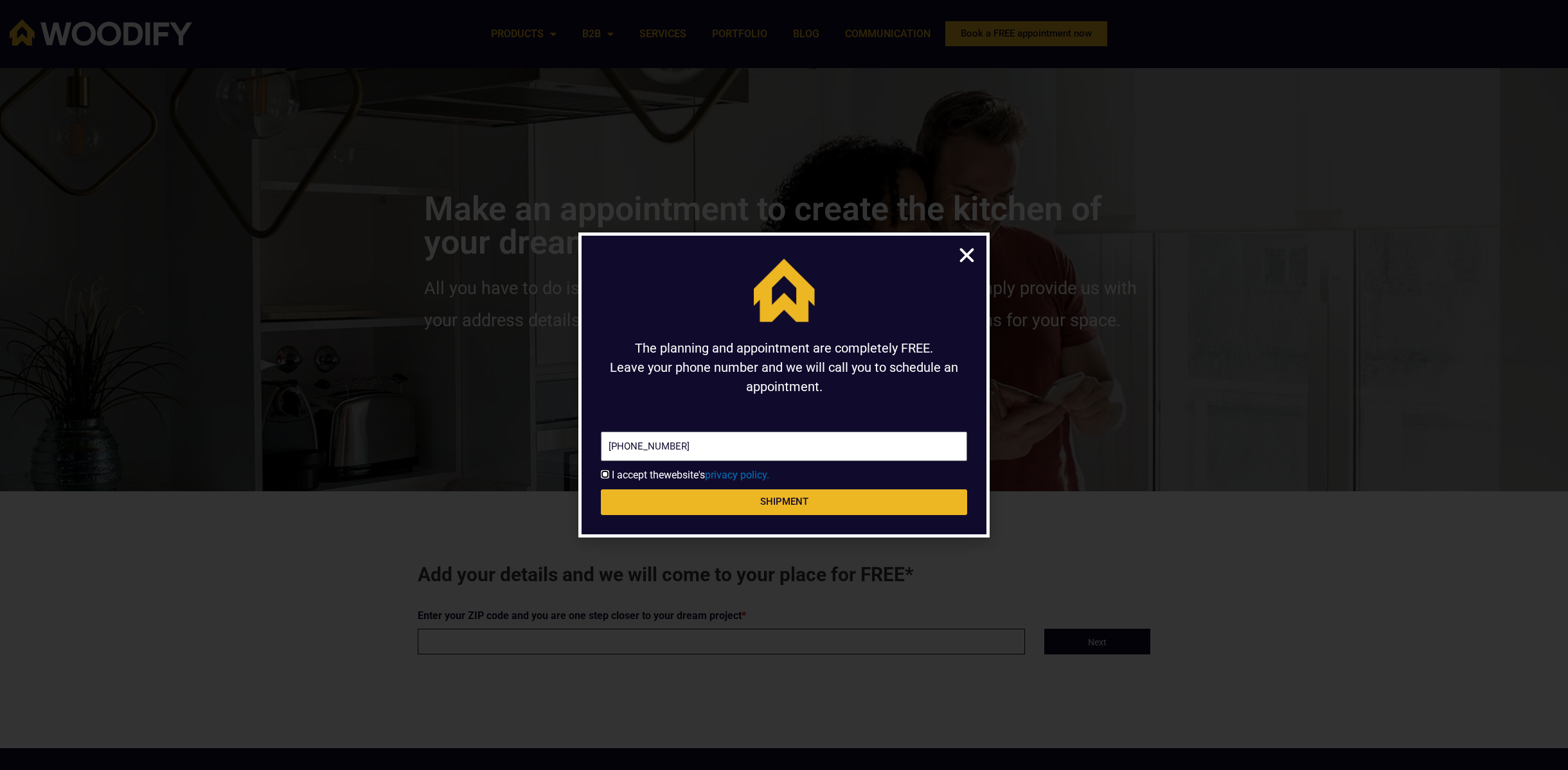
checkbox input "true"
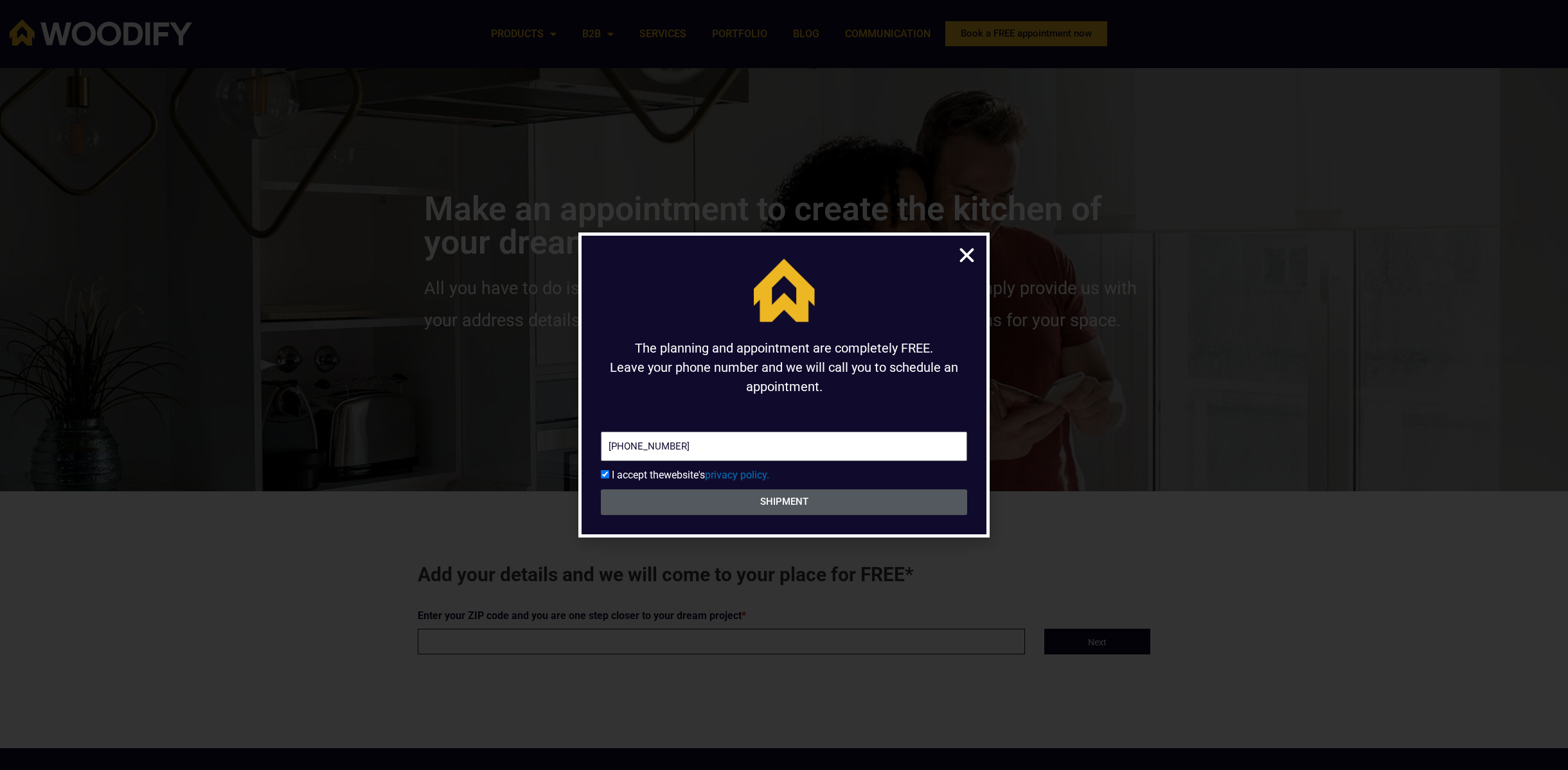
click at [788, 503] on font "SHIPMENT" at bounding box center [784, 501] width 48 height 12
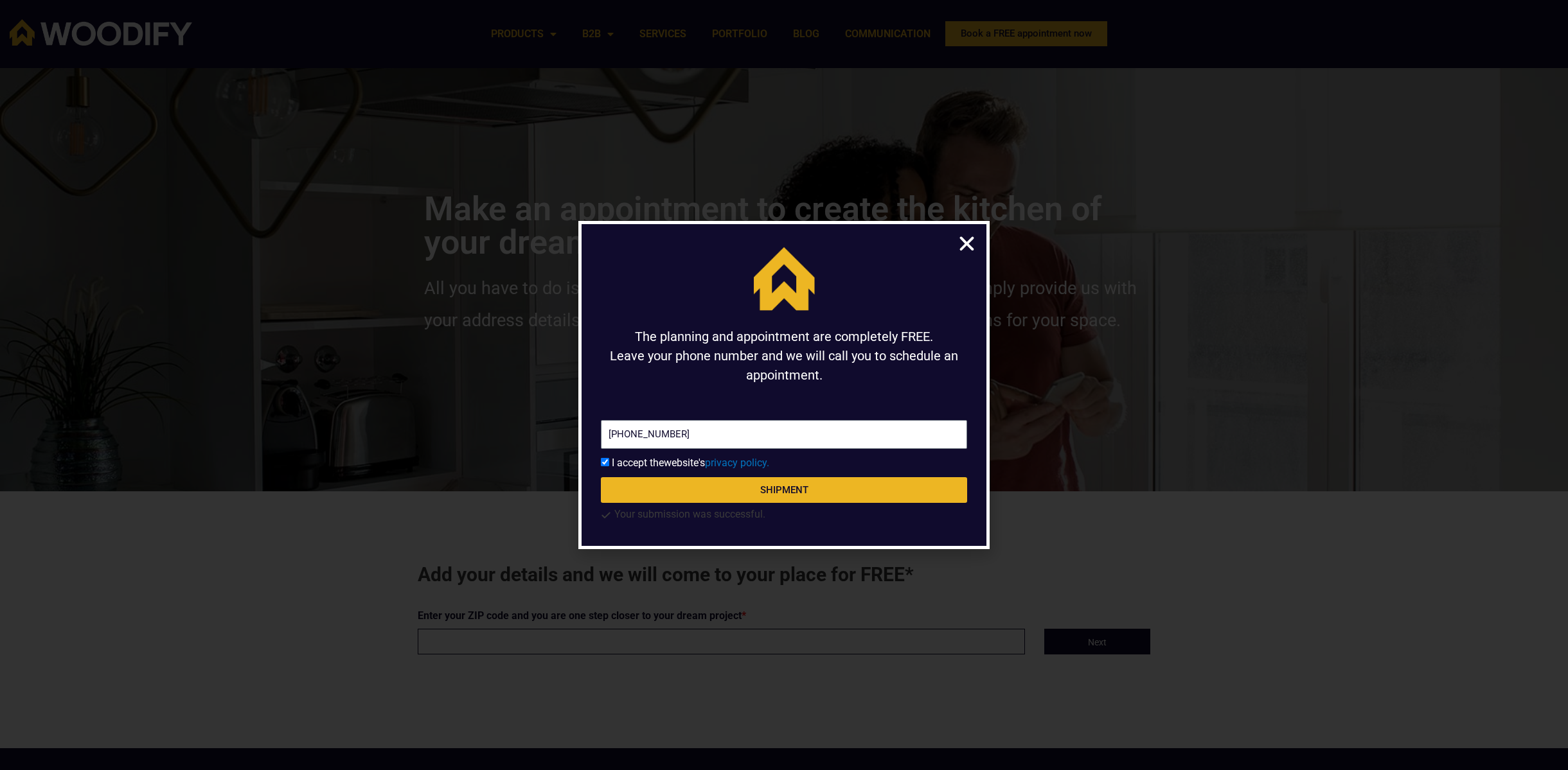
click at [975, 246] on icon "Close" at bounding box center [966, 243] width 20 height 20
